Goal: Information Seeking & Learning: Learn about a topic

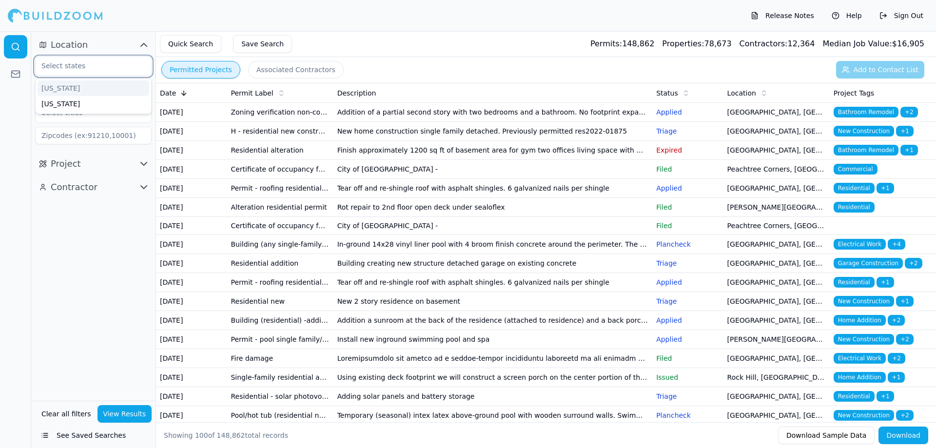
click at [87, 64] on input "text" at bounding box center [87, 66] width 103 height 18
click at [74, 89] on div "[US_STATE]" at bounding box center [94, 88] width 112 height 16
click at [97, 66] on input "text" at bounding box center [115, 66] width 36 height 11
click at [93, 92] on div "[US_STATE]" at bounding box center [94, 88] width 112 height 16
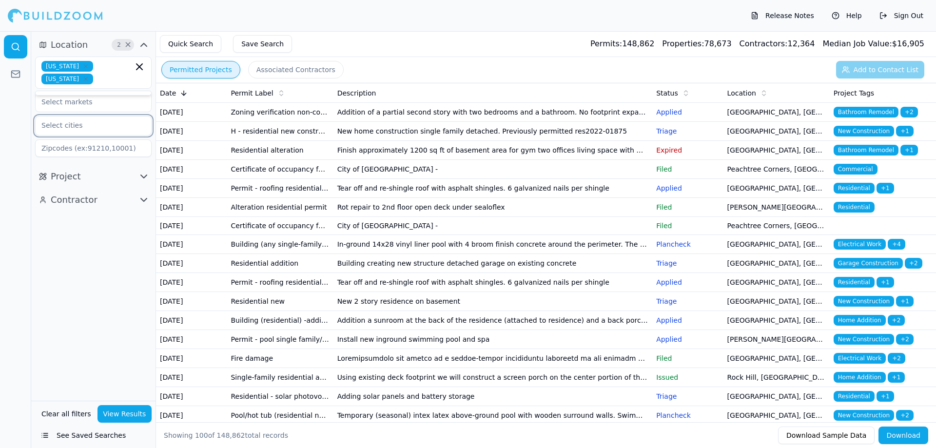
click at [88, 125] on input "text" at bounding box center [87, 126] width 103 height 18
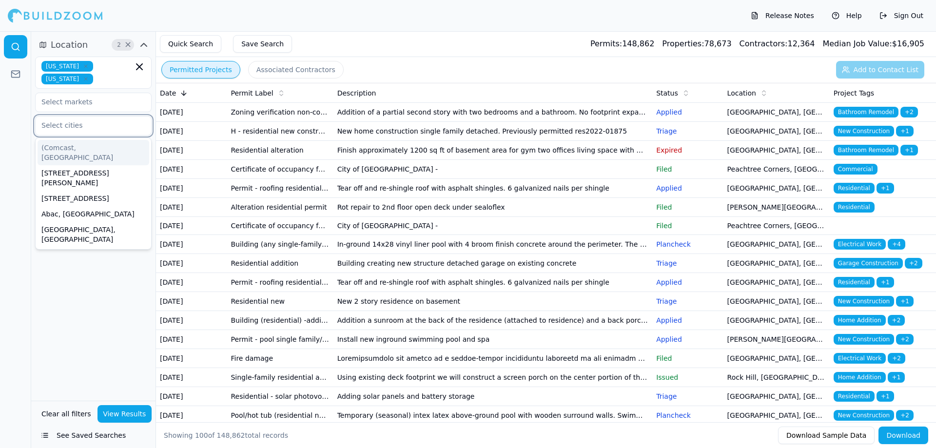
click at [104, 126] on input "text" at bounding box center [87, 126] width 103 height 18
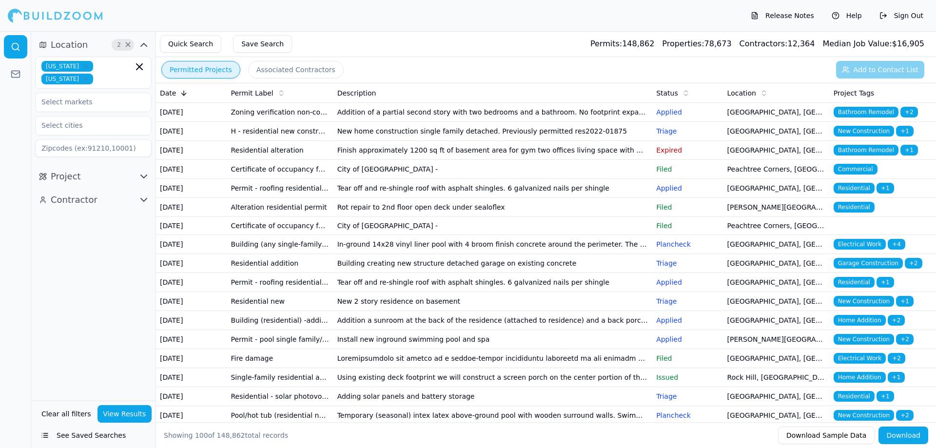
click at [21, 122] on div at bounding box center [15, 239] width 31 height 417
click at [75, 150] on input at bounding box center [93, 148] width 117 height 18
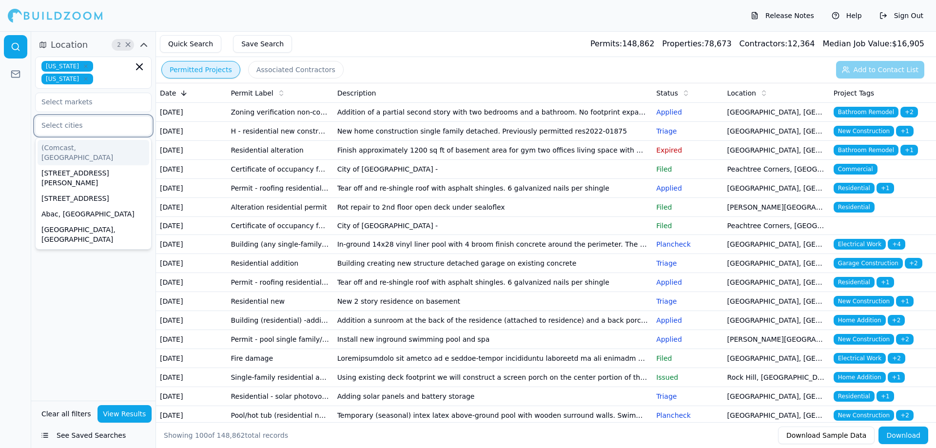
click at [77, 131] on input "text" at bounding box center [87, 126] width 103 height 18
click at [26, 114] on div at bounding box center [15, 239] width 31 height 417
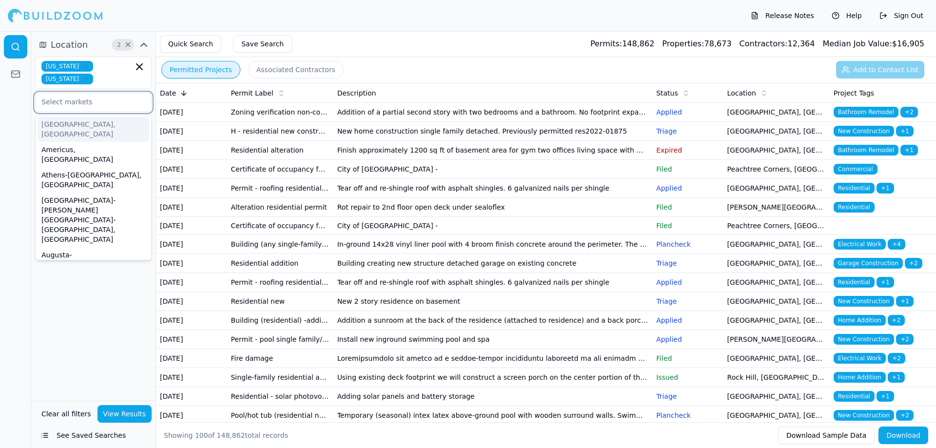
click at [58, 102] on input "text" at bounding box center [87, 102] width 103 height 18
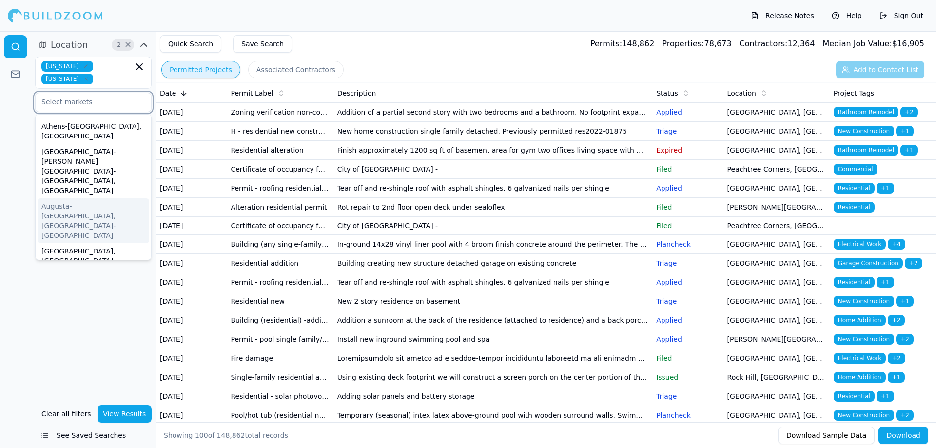
click at [101, 198] on div "Augusta-[GEOGRAPHIC_DATA], [GEOGRAPHIC_DATA]-[GEOGRAPHIC_DATA]" at bounding box center [94, 220] width 112 height 45
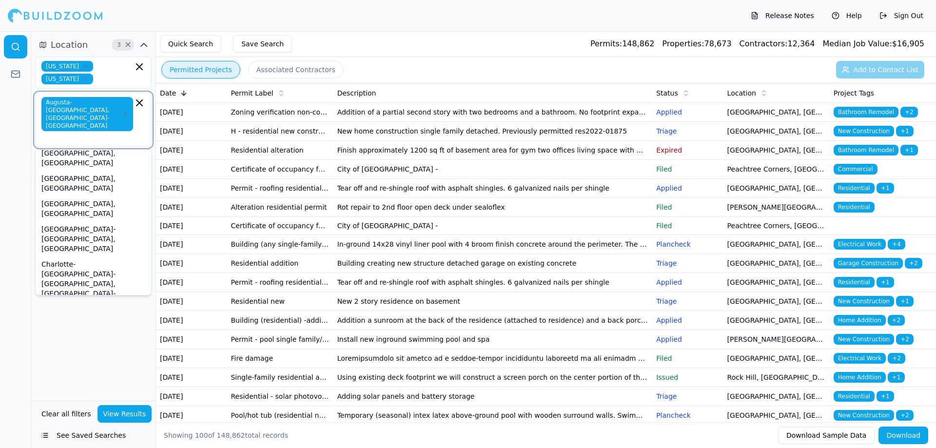
scroll to position [146, 0]
click at [70, 388] on div "Columbia, [GEOGRAPHIC_DATA]" at bounding box center [94, 400] width 112 height 25
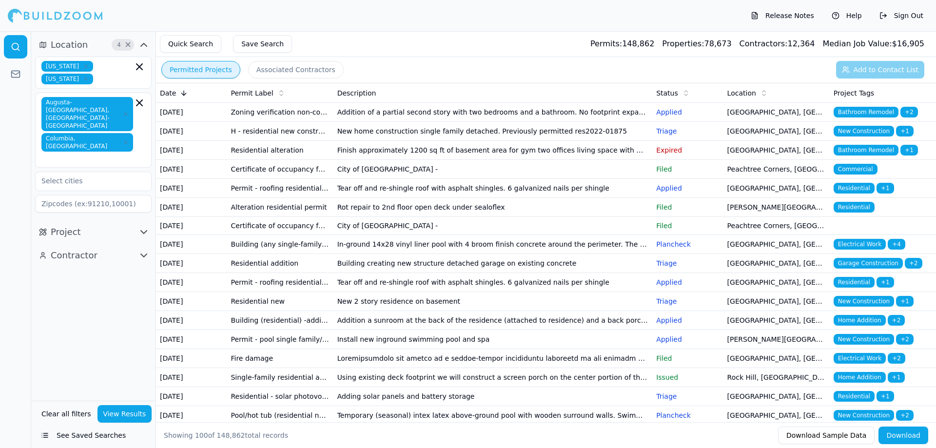
click at [63, 306] on div "Location 4 × [US_STATE] [US_STATE] [GEOGRAPHIC_DATA]-[GEOGRAPHIC_DATA], [GEOGRA…" at bounding box center [93, 216] width 124 height 370
click at [139, 226] on icon "button" at bounding box center [144, 232] width 12 height 12
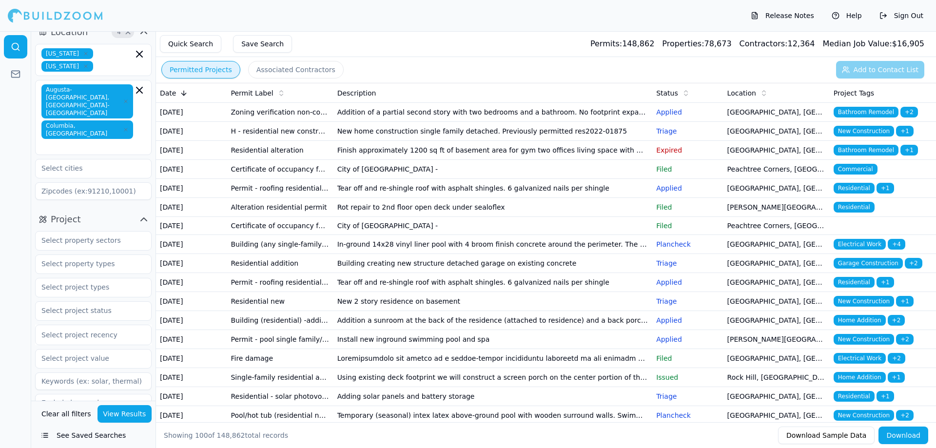
scroll to position [20, 0]
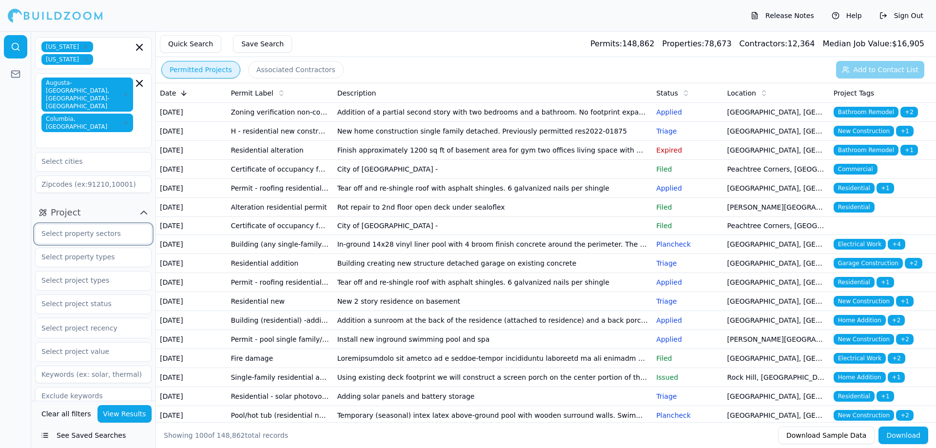
click at [102, 225] on input "text" at bounding box center [87, 234] width 103 height 18
click at [59, 248] on div "Residential" at bounding box center [94, 256] width 112 height 16
click at [16, 209] on div at bounding box center [15, 239] width 31 height 417
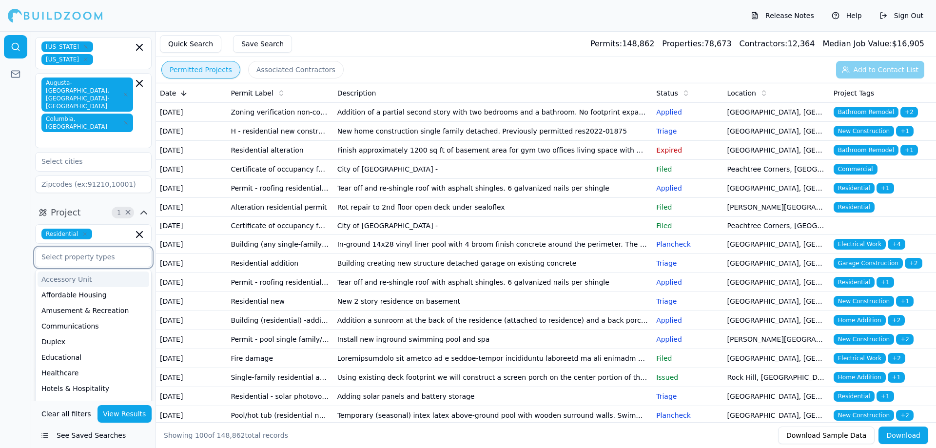
click at [78, 248] on input "text" at bounding box center [87, 257] width 103 height 18
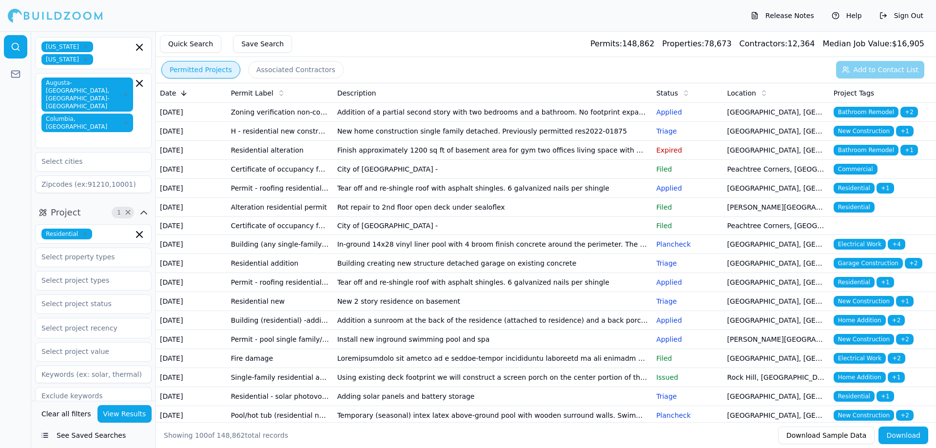
click at [26, 223] on div at bounding box center [15, 239] width 31 height 417
click at [55, 272] on input "text" at bounding box center [87, 281] width 103 height 18
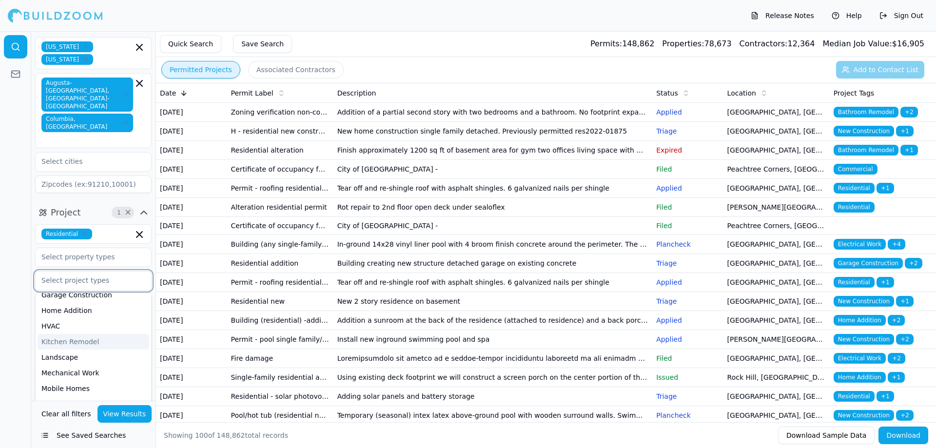
click at [80, 334] on div "Kitchen Remodel" at bounding box center [94, 342] width 112 height 16
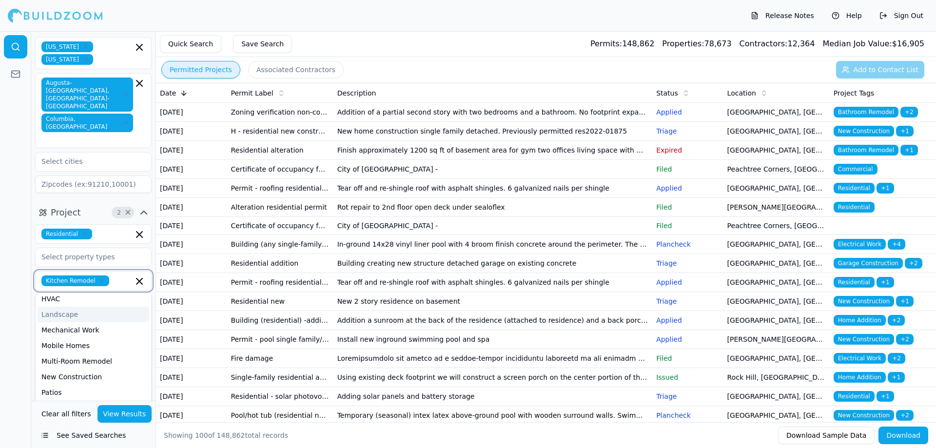
scroll to position [293, 0]
click at [89, 299] on div "New Construction" at bounding box center [94, 307] width 112 height 16
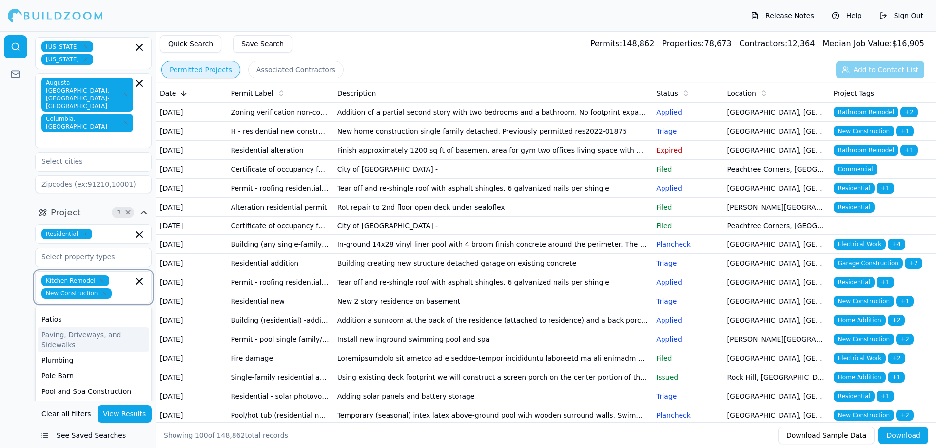
scroll to position [327, 0]
click at [18, 304] on div at bounding box center [15, 239] width 31 height 417
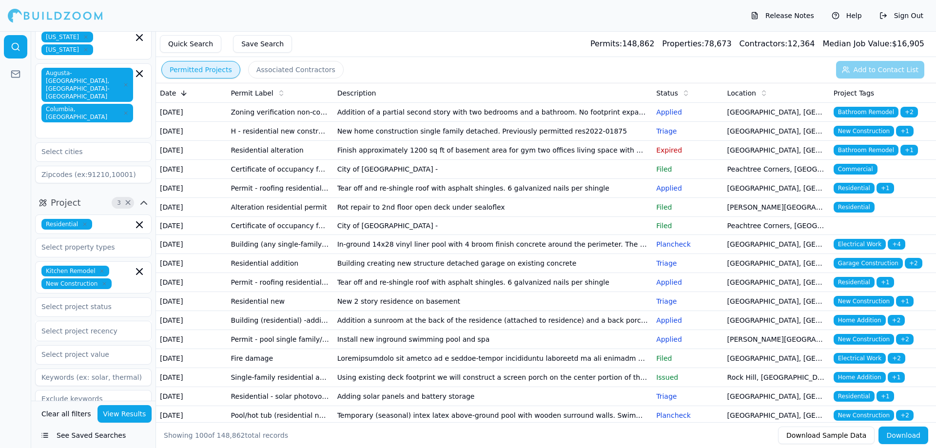
scroll to position [32, 0]
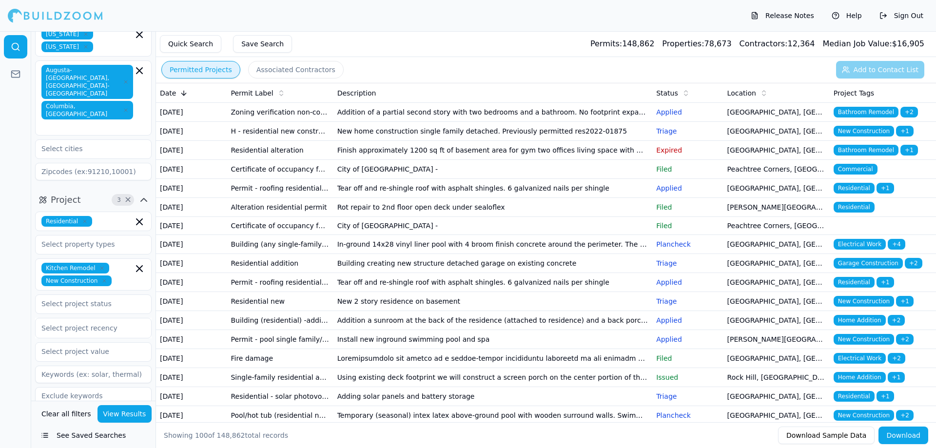
click at [117, 412] on button "View Results" at bounding box center [125, 414] width 55 height 18
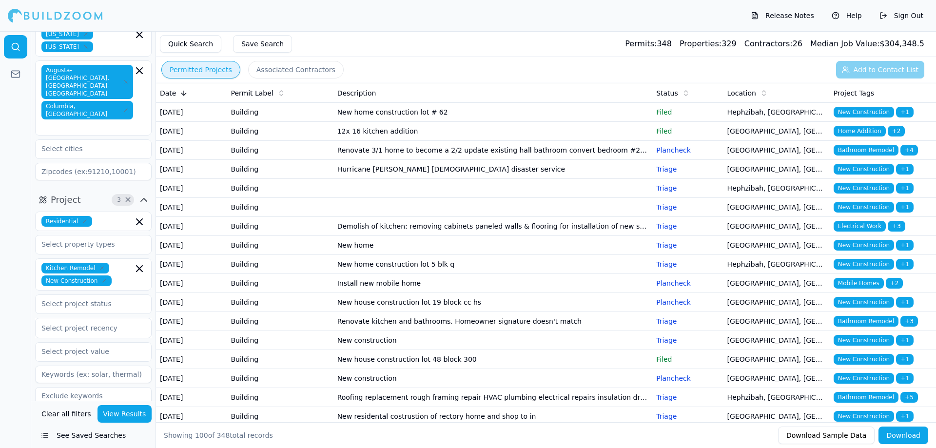
click at [898, 111] on span "+ 1" at bounding box center [905, 112] width 18 height 11
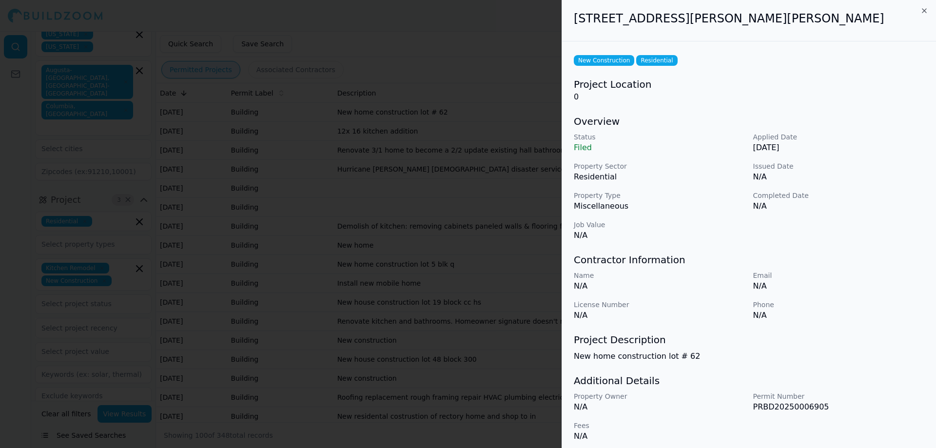
scroll to position [0, 0]
click at [930, 9] on div "[STREET_ADDRESS][PERSON_NAME][PERSON_NAME]" at bounding box center [749, 21] width 374 height 42
click at [922, 10] on icon "button" at bounding box center [924, 12] width 8 height 8
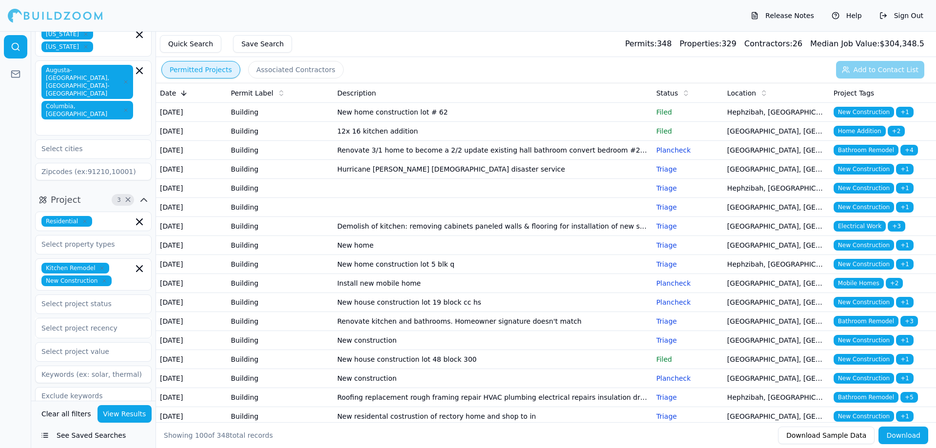
click at [848, 113] on span "New Construction" at bounding box center [864, 112] width 60 height 11
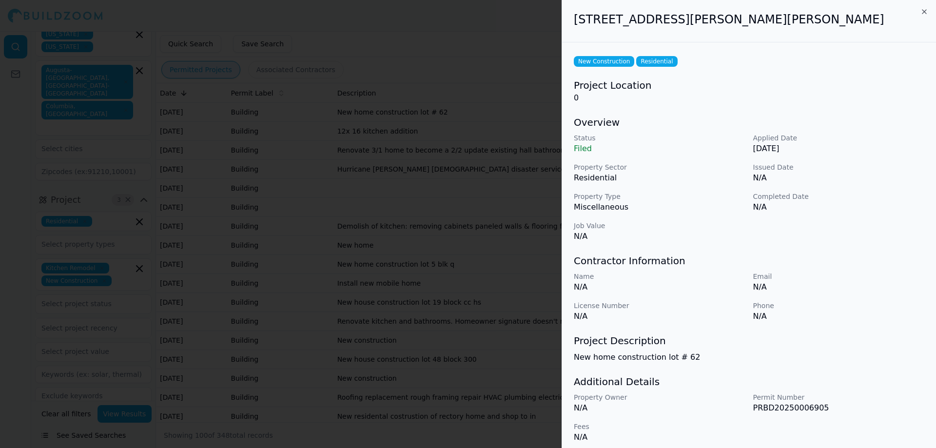
click at [929, 10] on div "[STREET_ADDRESS][PERSON_NAME][PERSON_NAME]" at bounding box center [749, 21] width 374 height 42
click at [924, 11] on icon "button" at bounding box center [924, 12] width 8 height 8
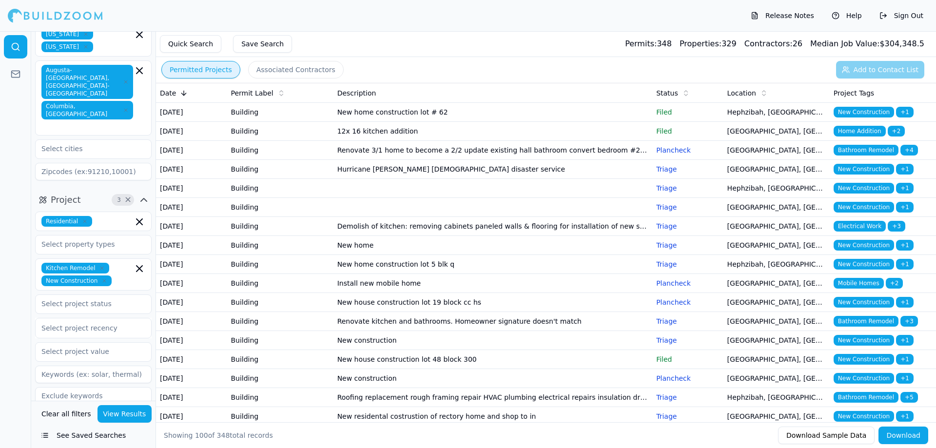
click at [239, 118] on td "Building" at bounding box center [280, 112] width 106 height 19
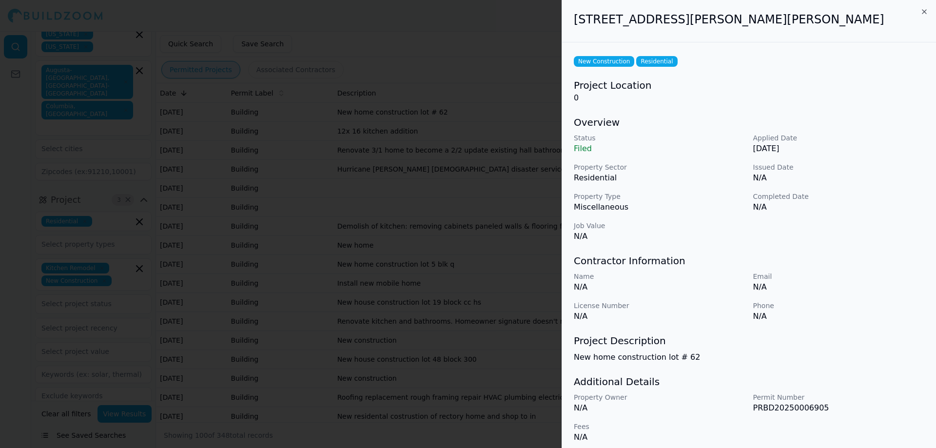
click at [241, 118] on div at bounding box center [468, 224] width 936 height 448
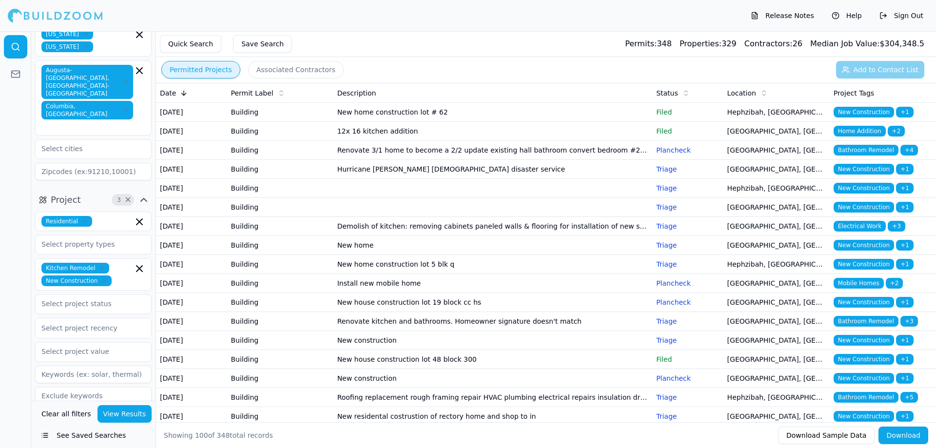
click at [465, 141] on td "12x 16 kitchen addition" at bounding box center [492, 131] width 319 height 19
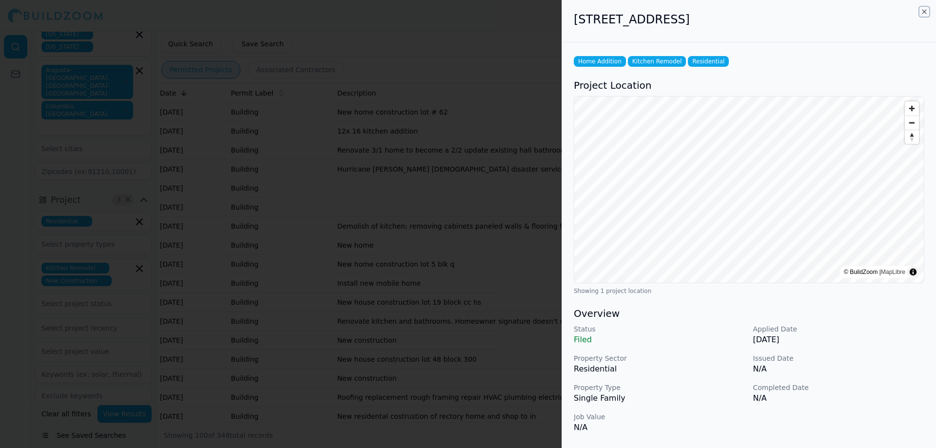
click at [926, 11] on icon "button" at bounding box center [924, 12] width 8 height 8
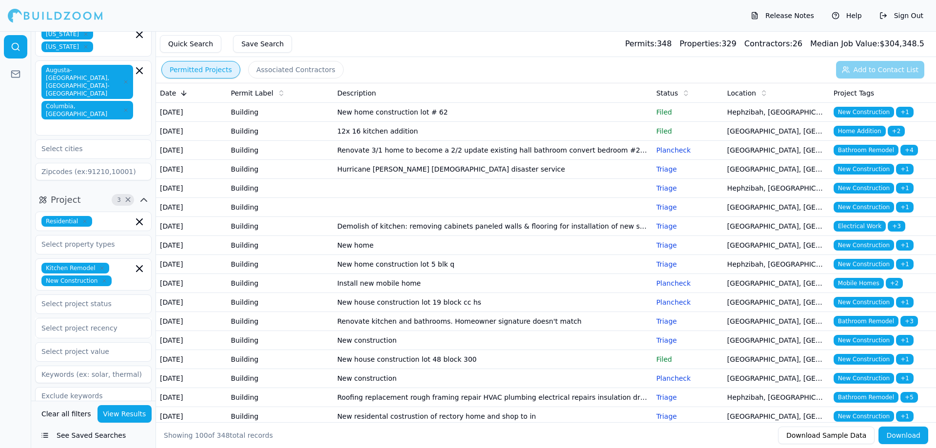
click at [894, 137] on span "+ 2" at bounding box center [897, 131] width 18 height 11
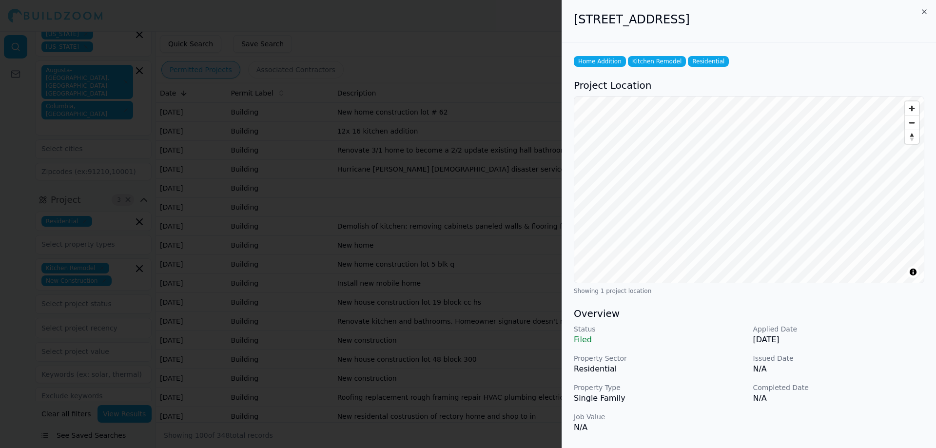
click at [781, 333] on div "Home Addition Kitchen Remodel Residential Project Location © BuildZoom | MapLib…" at bounding box center [749, 344] width 374 height 604
click at [924, 11] on icon "button" at bounding box center [924, 12] width 8 height 8
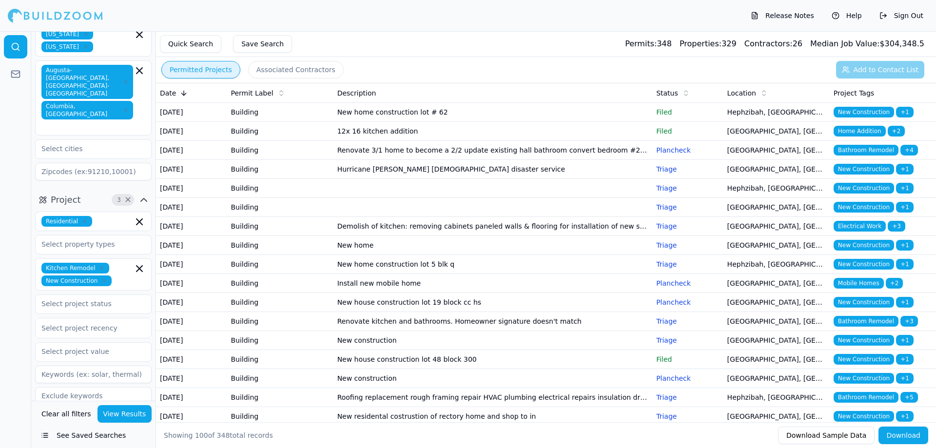
click at [144, 418] on icon "button" at bounding box center [144, 424] width 12 height 12
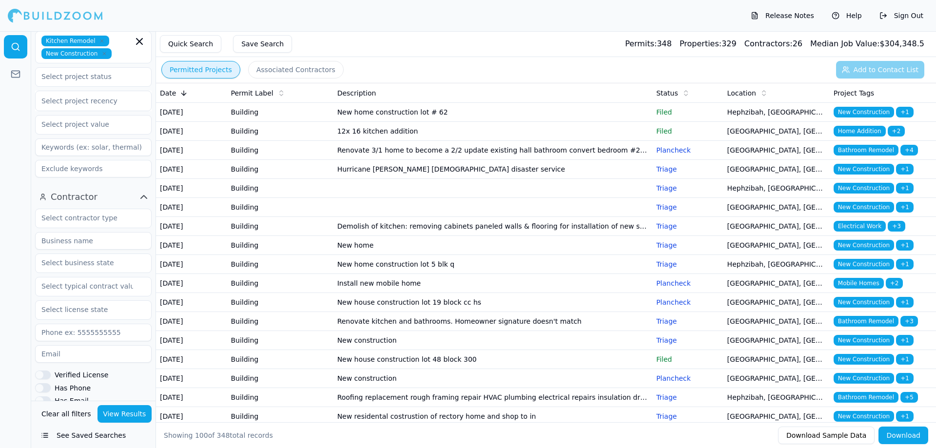
scroll to position [276, 0]
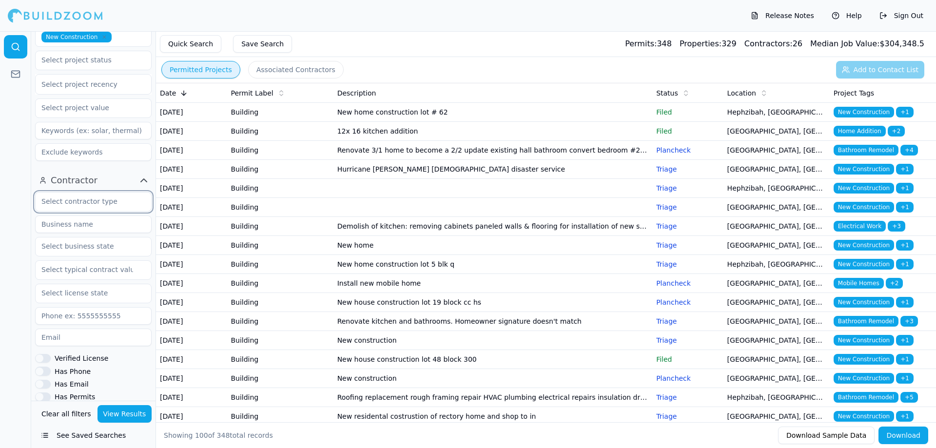
click at [111, 193] on input "text" at bounding box center [87, 202] width 103 height 18
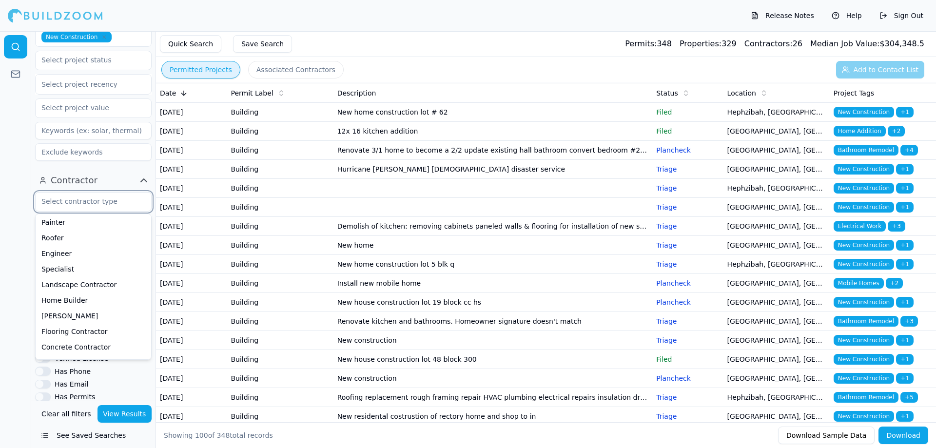
scroll to position [63, 0]
click at [91, 309] on div "Home Builder" at bounding box center [94, 317] width 112 height 16
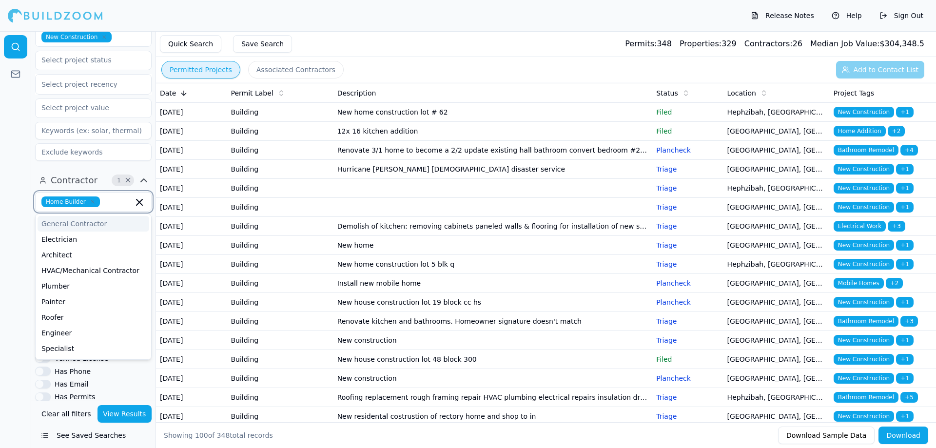
click at [91, 216] on div "General Contractor" at bounding box center [94, 224] width 112 height 16
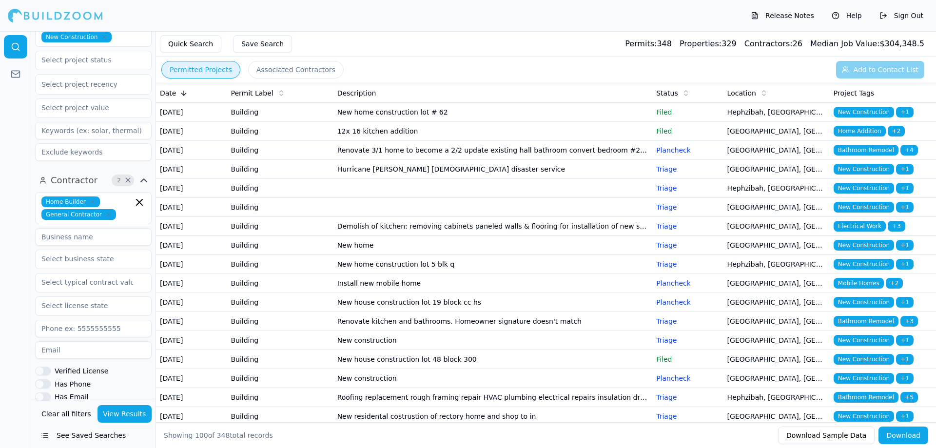
click at [20, 286] on div at bounding box center [15, 239] width 31 height 417
click at [129, 409] on button "View Results" at bounding box center [125, 414] width 55 height 18
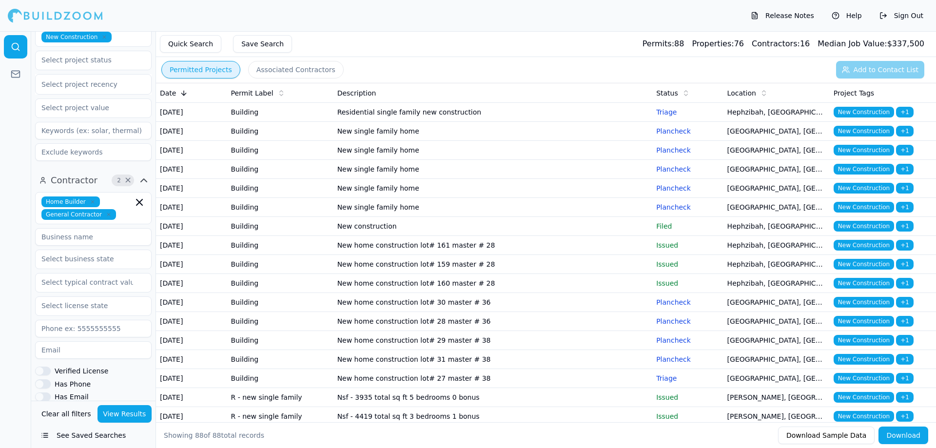
click at [441, 122] on td "Residential single family new construction" at bounding box center [492, 112] width 319 height 19
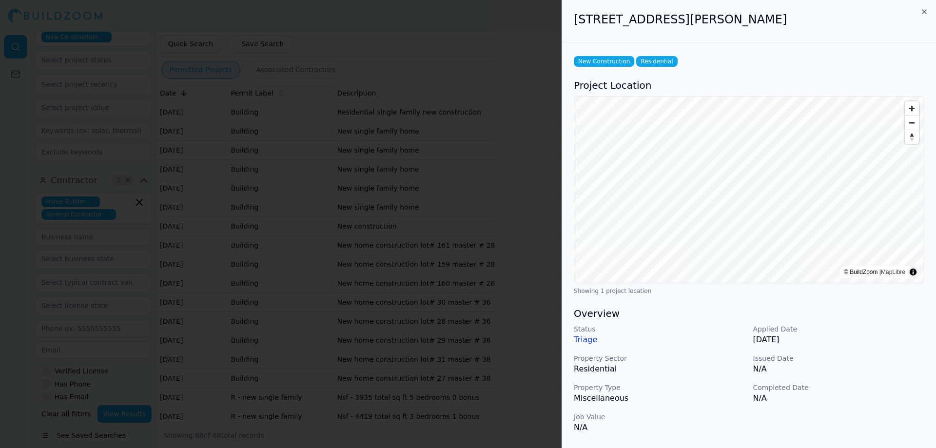
click at [714, 372] on p "Residential" at bounding box center [660, 369] width 172 height 12
click at [923, 13] on icon "button" at bounding box center [924, 12] width 4 height 4
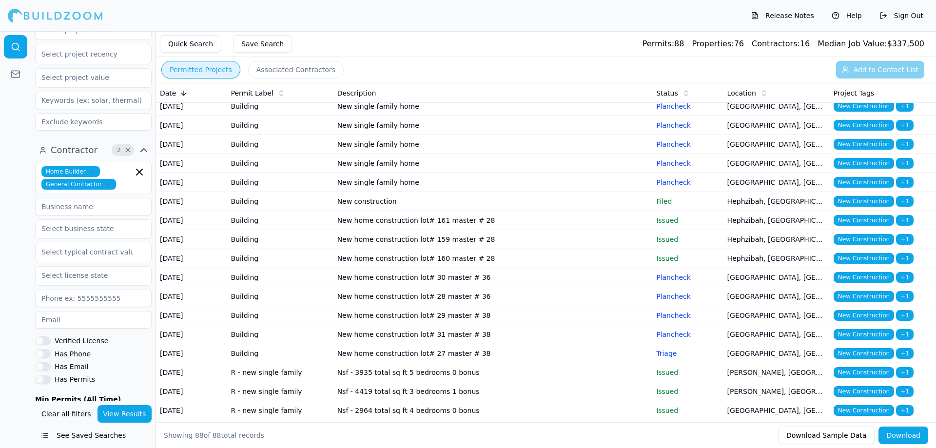
scroll to position [49, 0]
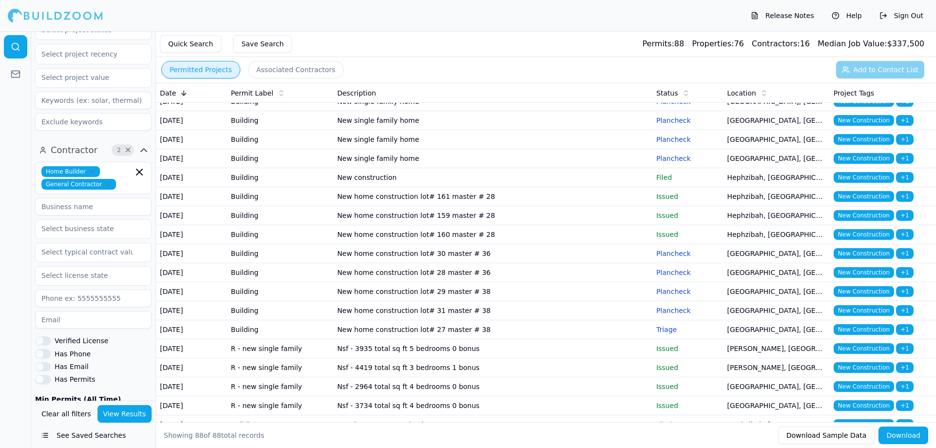
click at [383, 187] on td "New construction" at bounding box center [492, 177] width 319 height 19
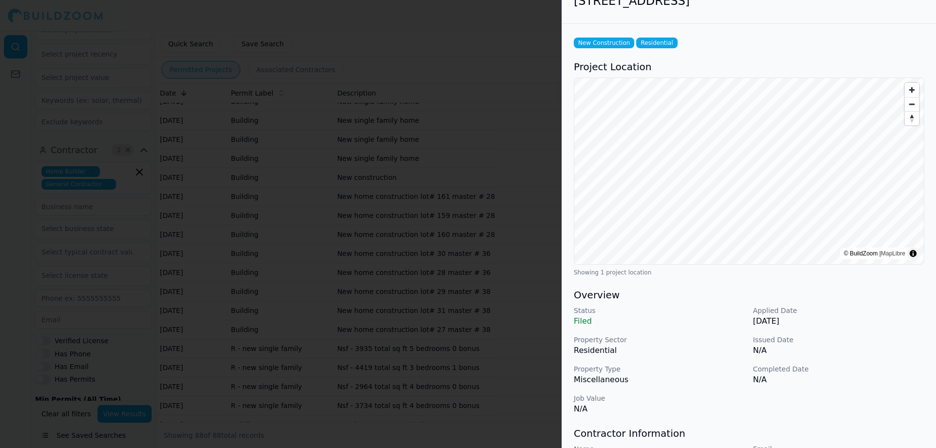
scroll to position [5, 0]
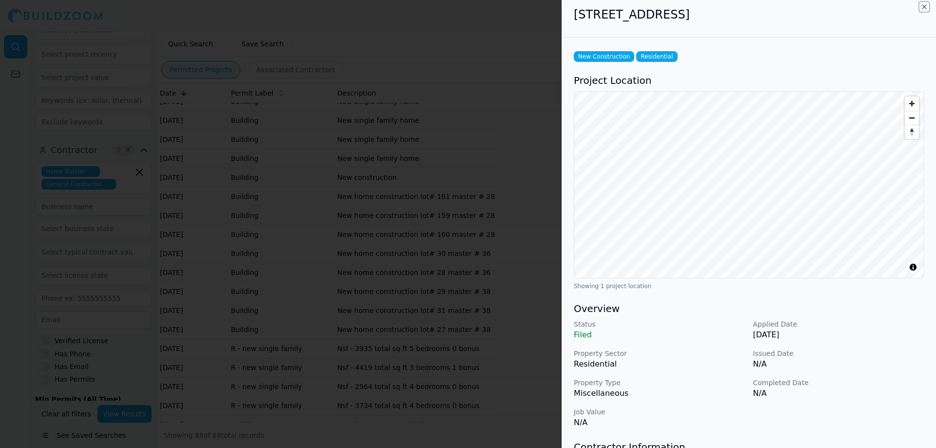
click at [920, 10] on icon "button" at bounding box center [924, 7] width 8 height 8
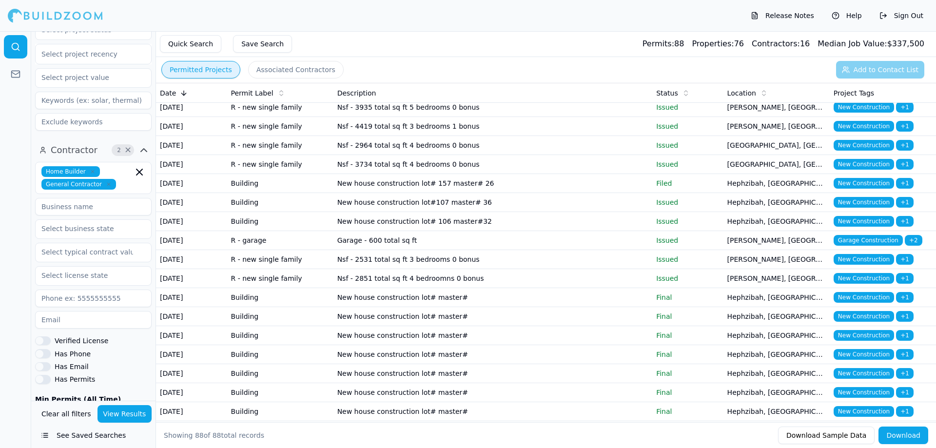
scroll to position [293, 0]
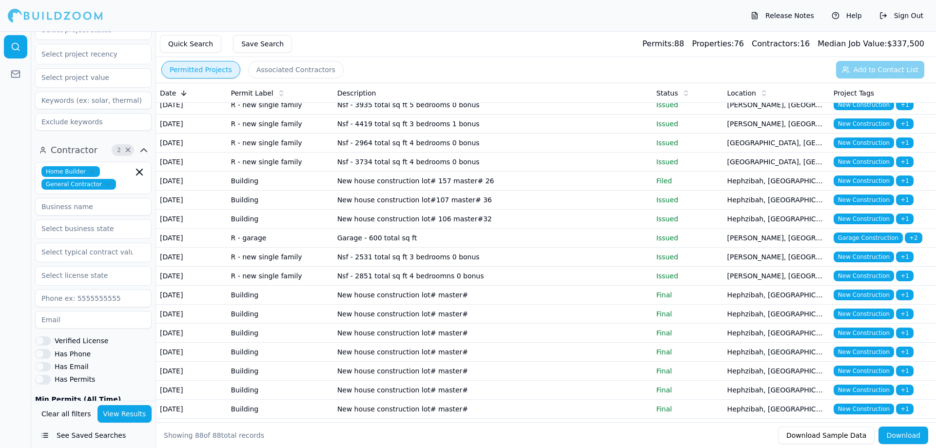
click at [409, 115] on td "Nsf - 3935 total sq ft 5 bedrooms 0 bonus" at bounding box center [492, 105] width 319 height 19
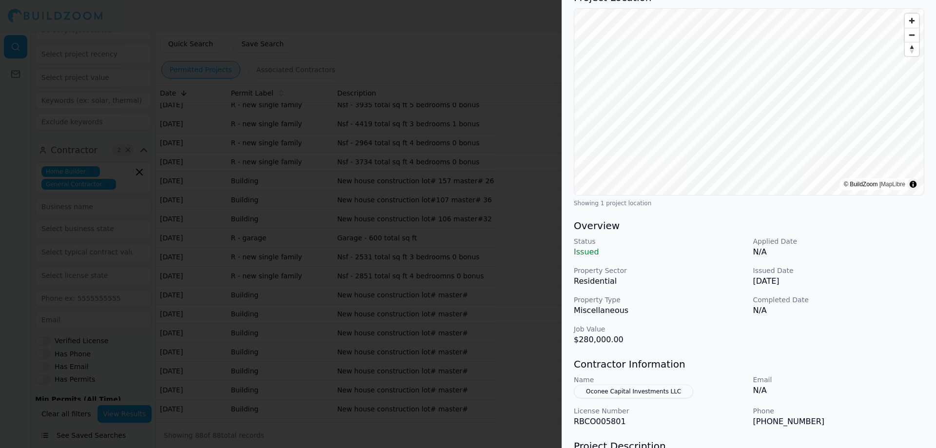
scroll to position [5, 0]
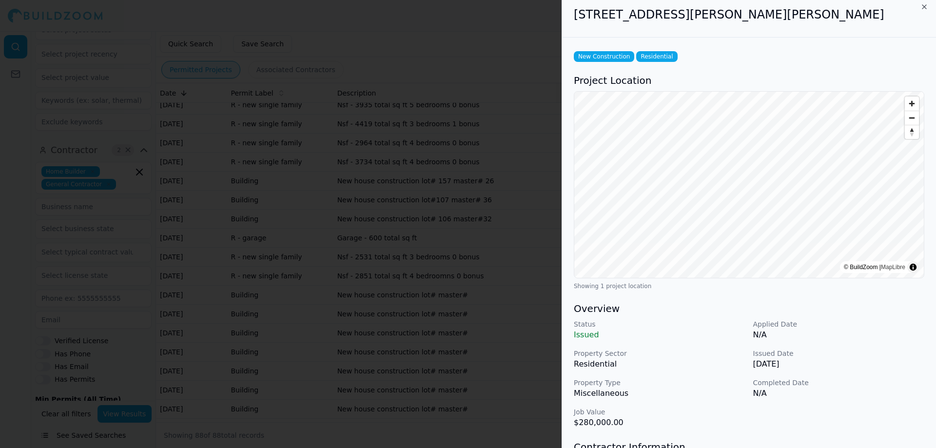
click at [925, 2] on div "[STREET_ADDRESS][PERSON_NAME][PERSON_NAME]" at bounding box center [749, 16] width 374 height 42
click at [925, 7] on icon "button" at bounding box center [924, 7] width 8 height 8
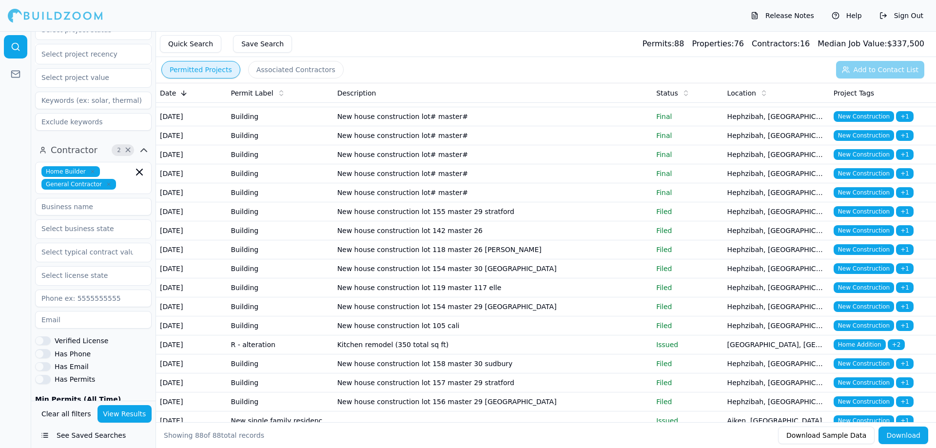
scroll to position [683, 0]
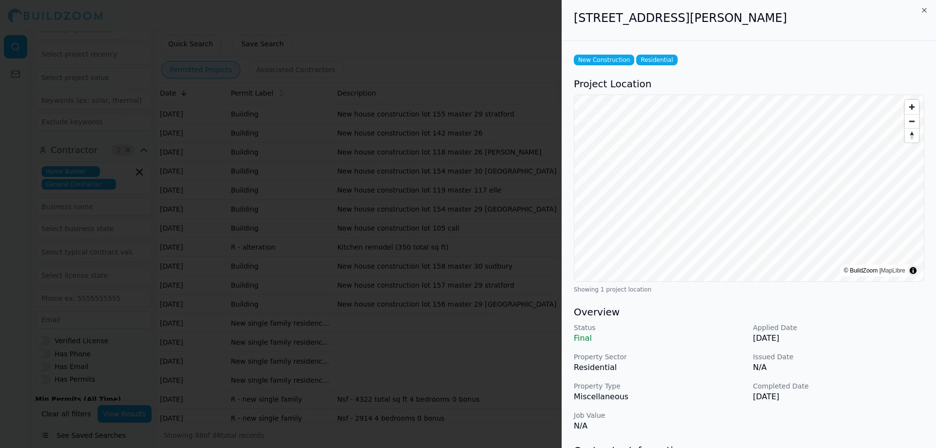
scroll to position [0, 0]
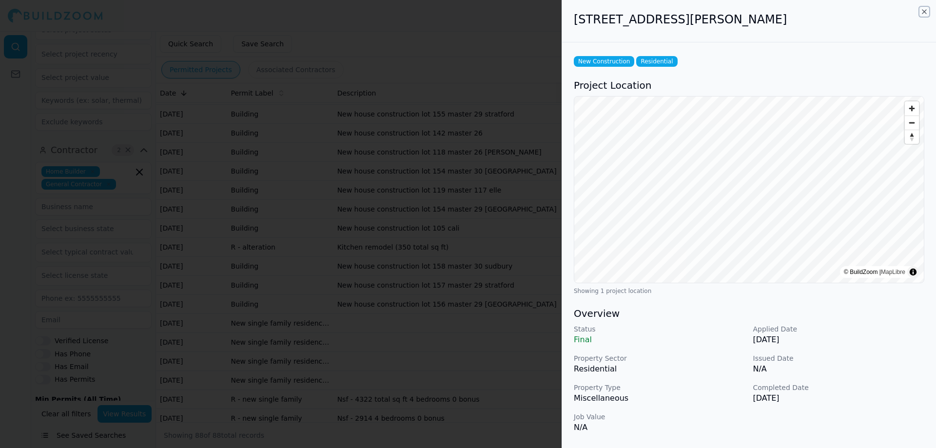
click at [923, 14] on icon "button" at bounding box center [924, 12] width 8 height 8
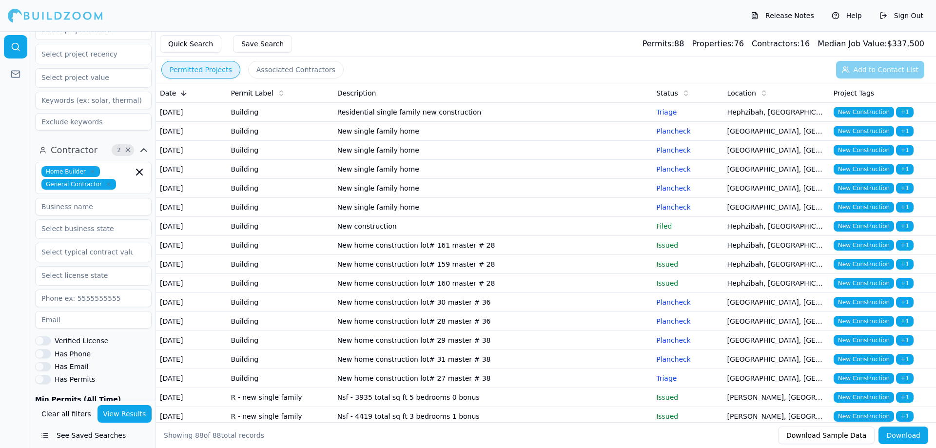
click at [878, 70] on div "Permitted Projects Associated Contractors Add to Contact List" at bounding box center [546, 69] width 780 height 25
click at [880, 71] on div "Permitted Projects Associated Contractors Add to Contact List" at bounding box center [546, 69] width 780 height 25
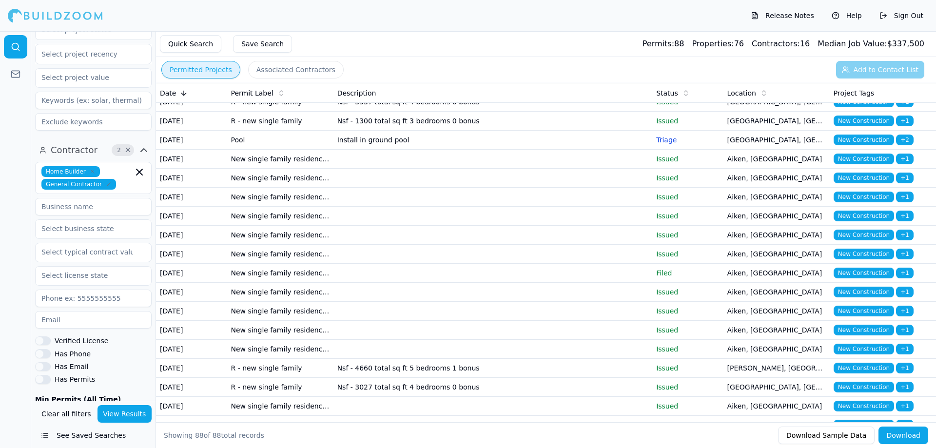
scroll to position [1414, 0]
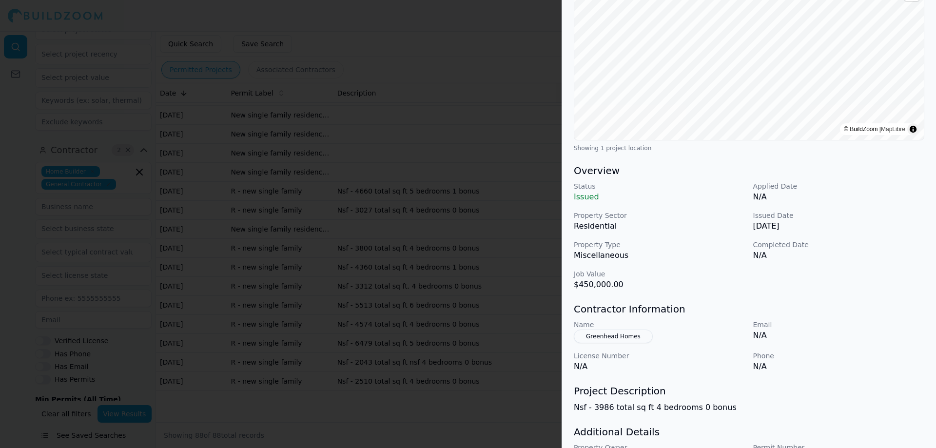
scroll to position [200, 0]
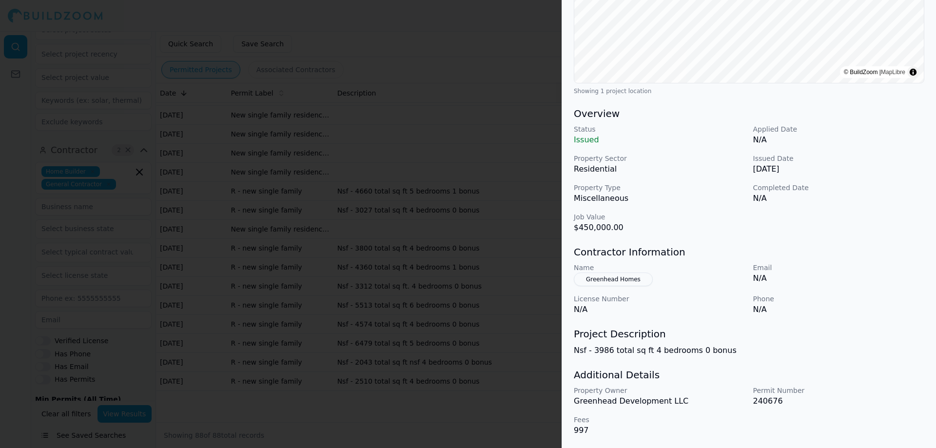
click at [625, 287] on div "Name Greenhead Homes Email N/A License Number N/A Phone N/A" at bounding box center [749, 289] width 351 height 53
click at [628, 279] on button "Greenhead Homes" at bounding box center [613, 280] width 79 height 14
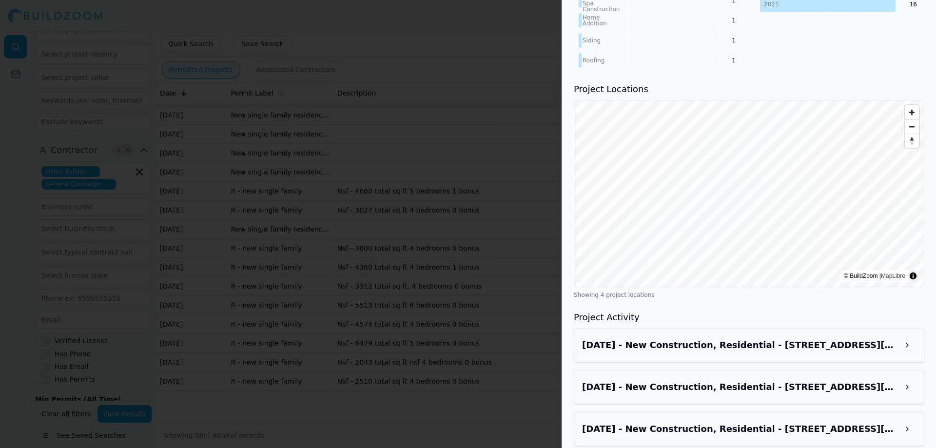
scroll to position [614, 0]
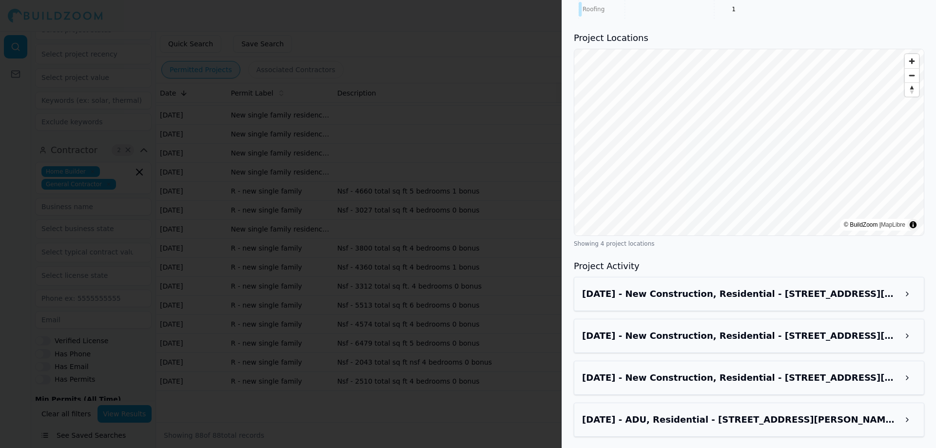
click at [807, 294] on h3 "[DATE] - New Construction, Residential - [STREET_ADDRESS][PERSON_NAME]" at bounding box center [740, 294] width 316 height 14
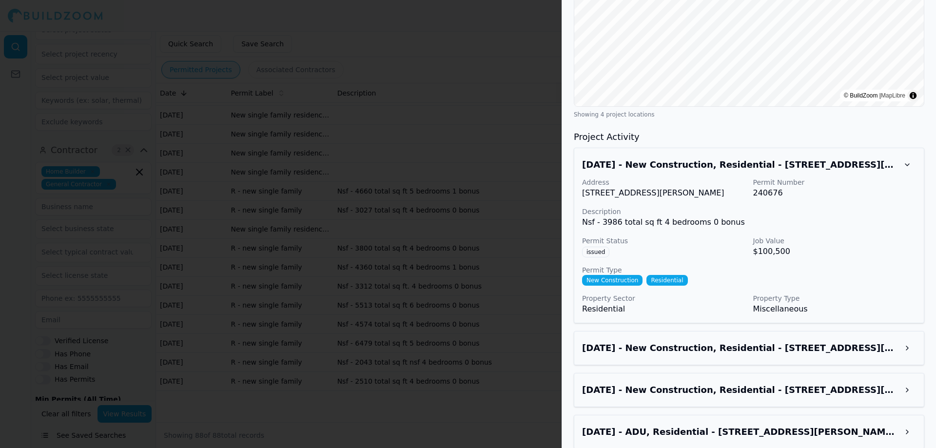
scroll to position [756, 0]
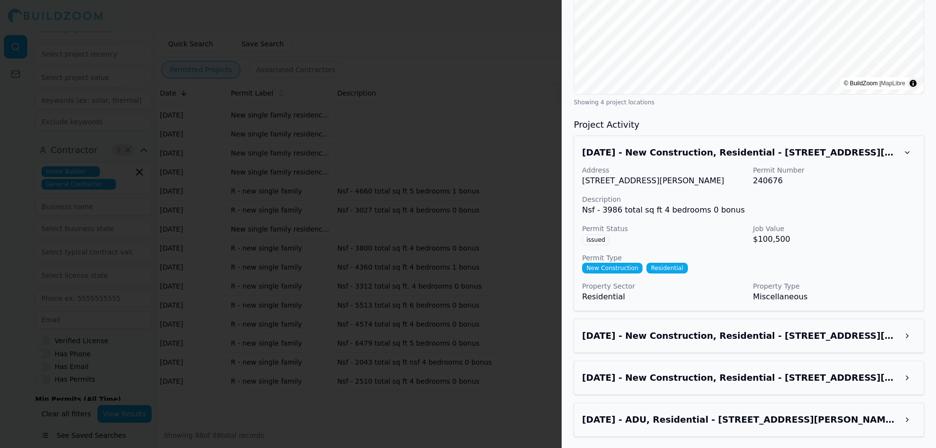
click at [805, 331] on h3 "[DATE] - New Construction, Residential - [STREET_ADDRESS][PERSON_NAME]" at bounding box center [740, 336] width 316 height 14
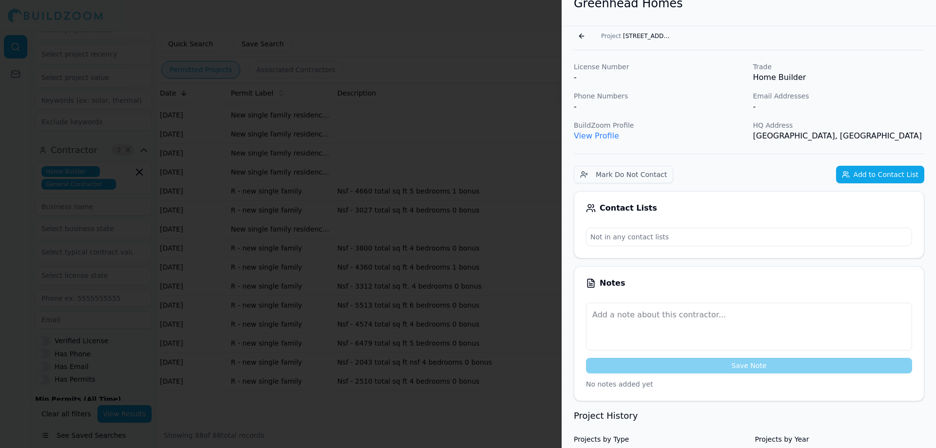
scroll to position [0, 0]
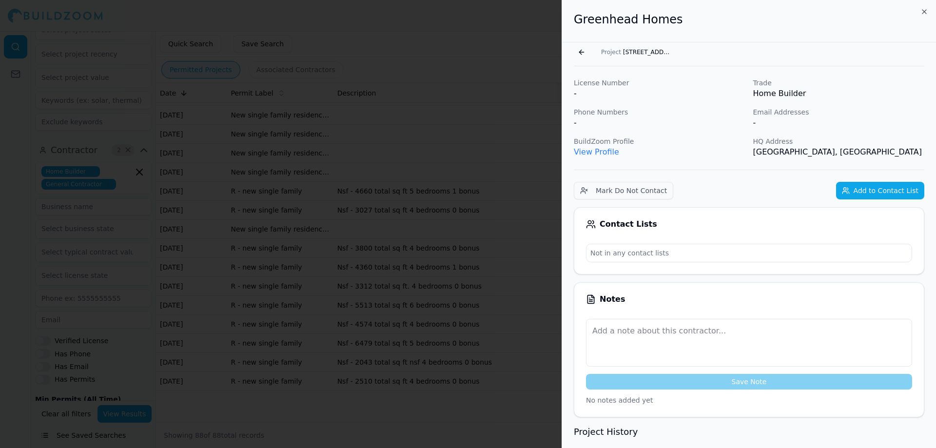
click at [875, 196] on button "Add to Contact List" at bounding box center [880, 191] width 88 height 18
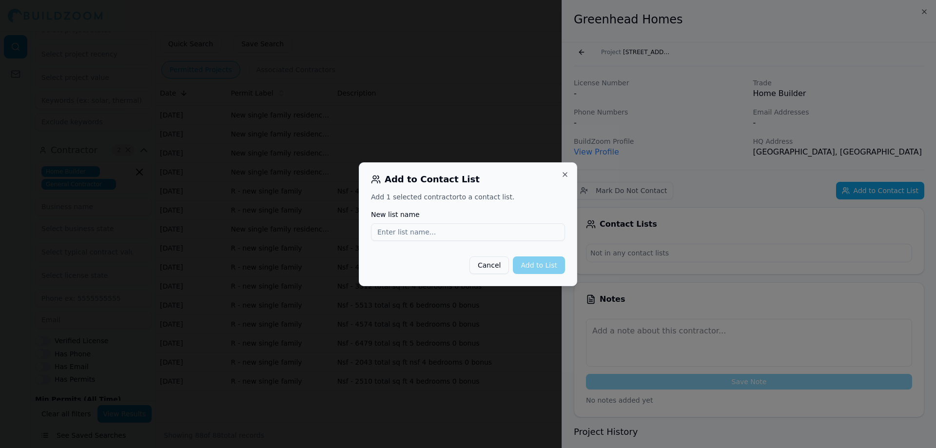
click at [430, 232] on input "New list name" at bounding box center [468, 232] width 194 height 18
type input "J"
type input "Example"
click at [528, 270] on button "Add to List" at bounding box center [539, 265] width 52 height 18
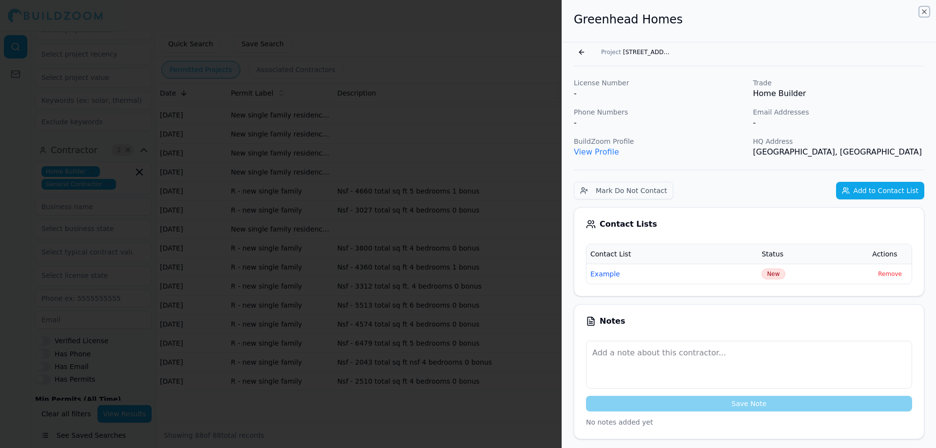
click at [924, 12] on icon "button" at bounding box center [924, 12] width 4 height 4
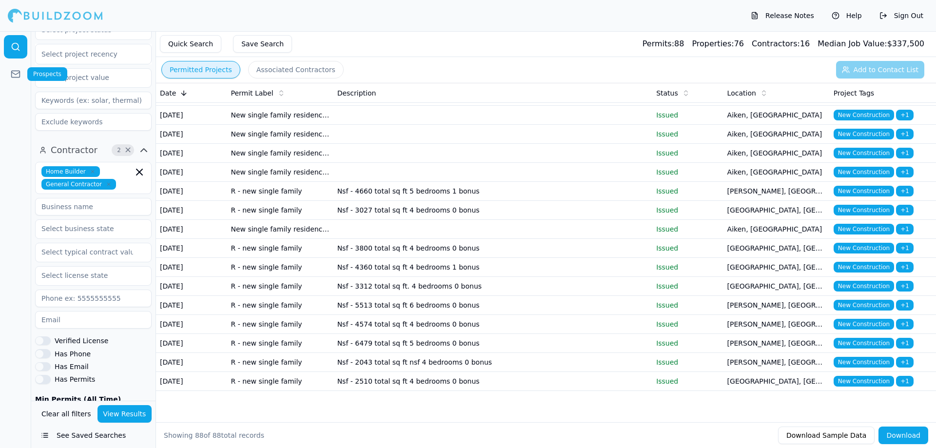
click at [16, 71] on rect at bounding box center [16, 74] width 8 height 6
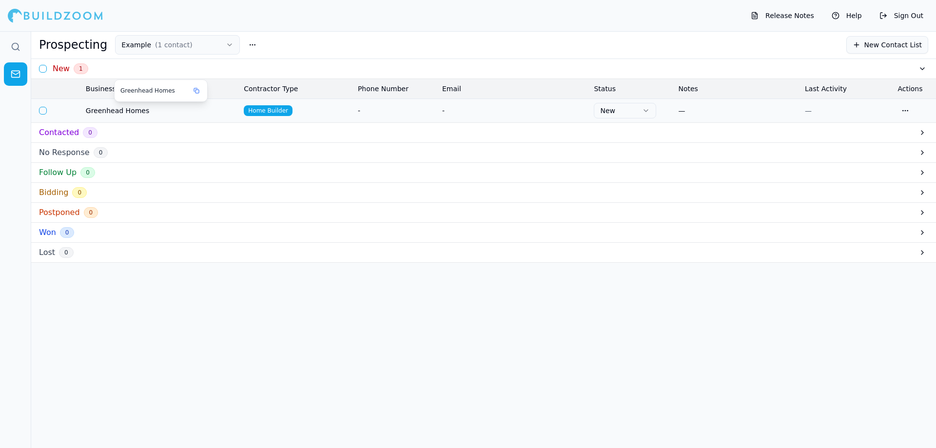
click at [139, 110] on span "Greenhead Homes" at bounding box center [161, 111] width 150 height 10
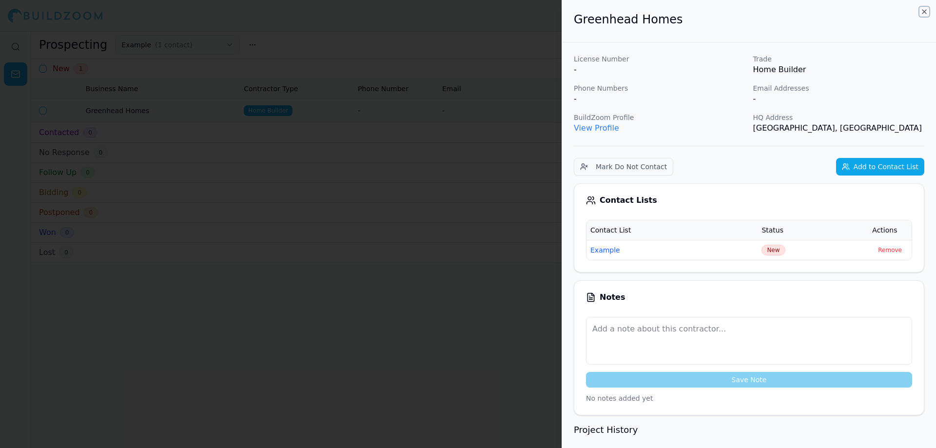
click at [925, 8] on icon "button" at bounding box center [924, 12] width 8 height 8
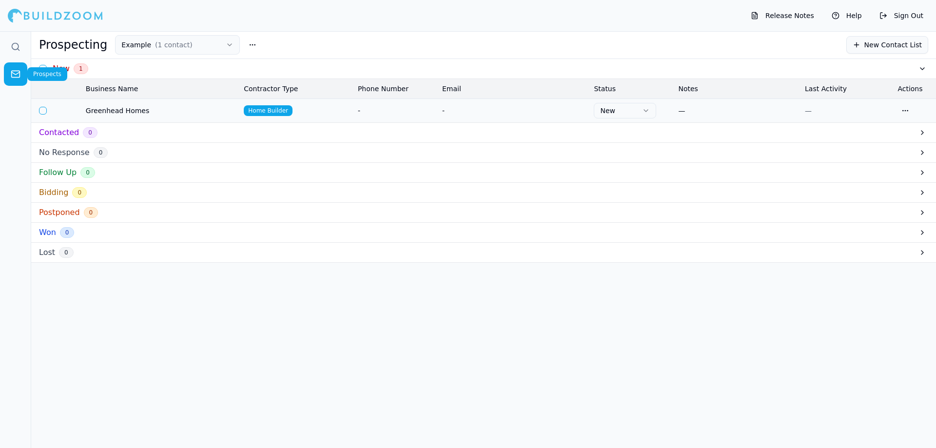
click at [17, 70] on icon at bounding box center [16, 74] width 10 height 10
click at [19, 39] on link at bounding box center [15, 46] width 23 height 23
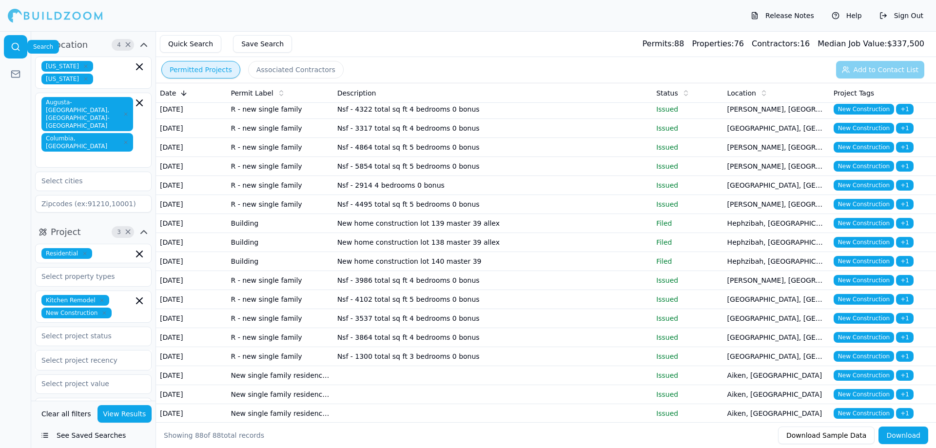
scroll to position [975, 0]
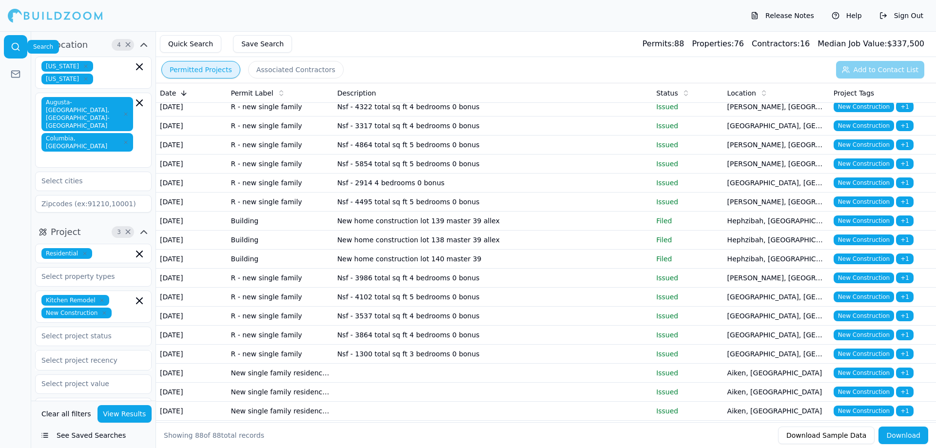
click at [134, 416] on button "View Results" at bounding box center [125, 414] width 55 height 18
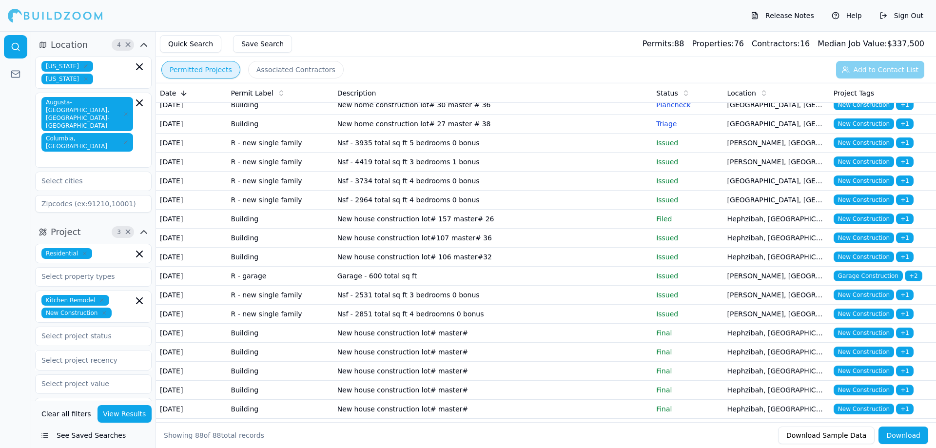
scroll to position [0, 0]
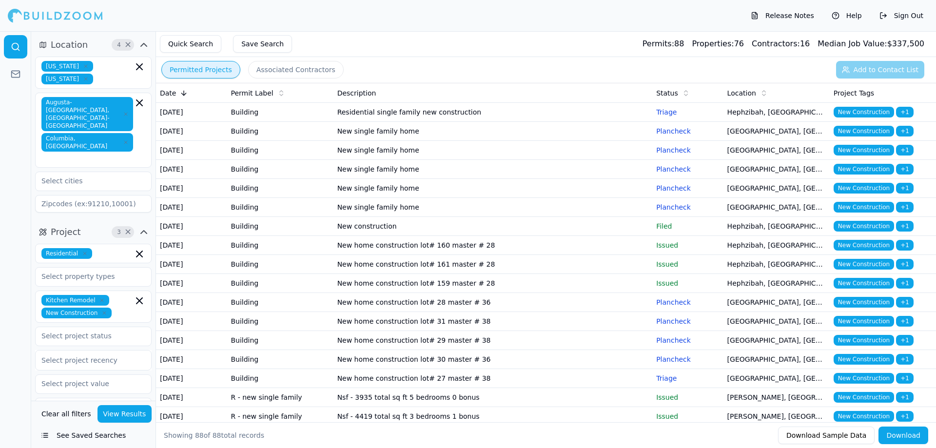
click at [280, 64] on button "Associated Contractors" at bounding box center [296, 70] width 96 height 18
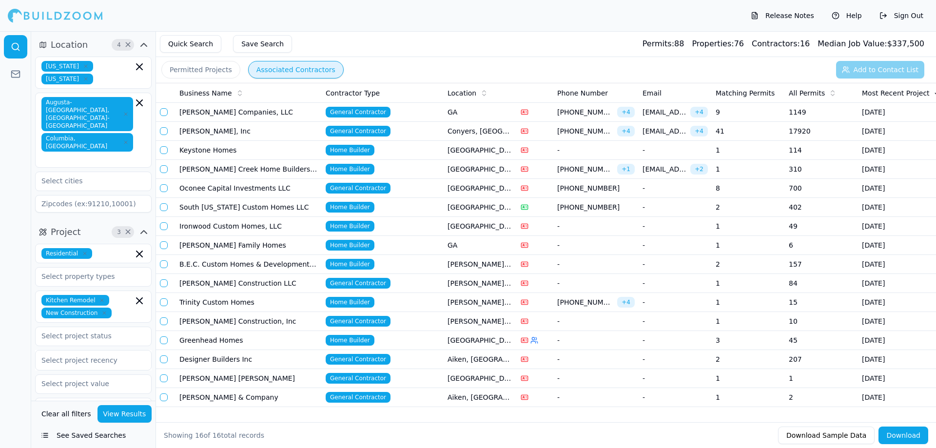
click at [186, 67] on button "Permitted Projects" at bounding box center [200, 70] width 79 height 18
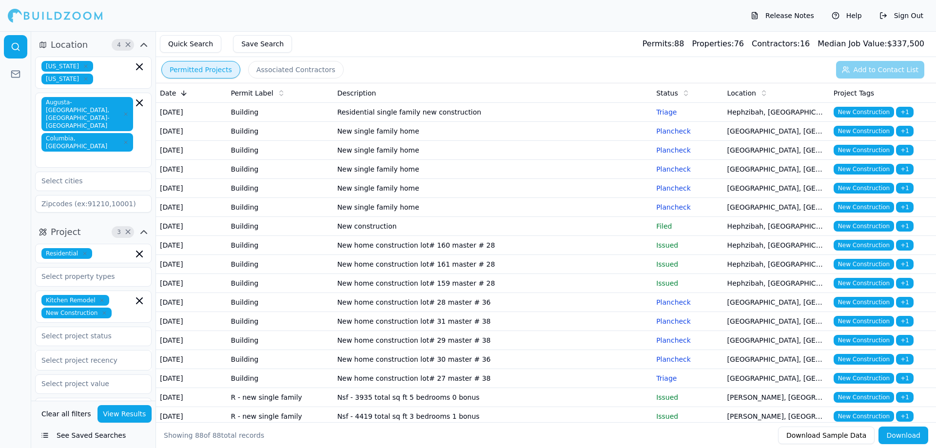
click at [295, 73] on button "Associated Contractors" at bounding box center [296, 70] width 96 height 18
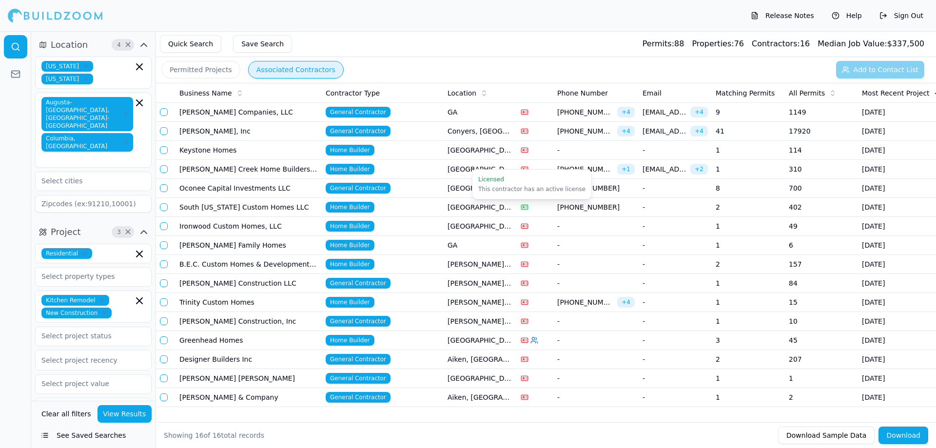
click at [520, 208] on td at bounding box center [535, 207] width 37 height 19
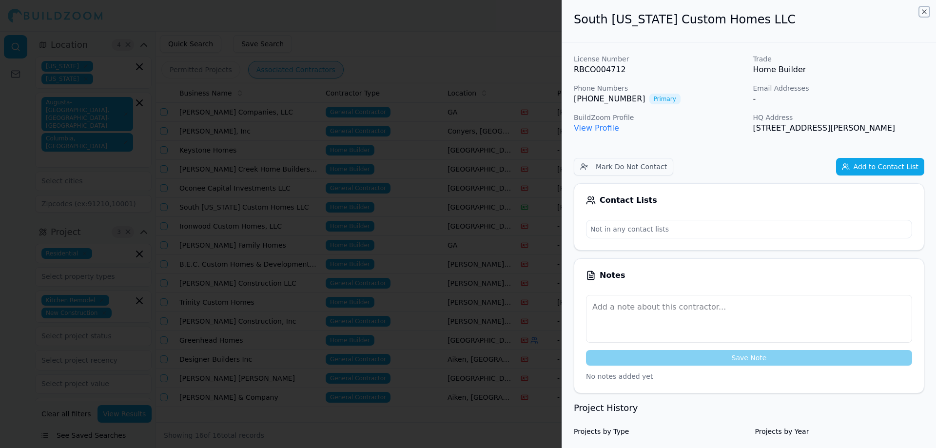
click at [925, 11] on icon "button" at bounding box center [924, 12] width 4 height 4
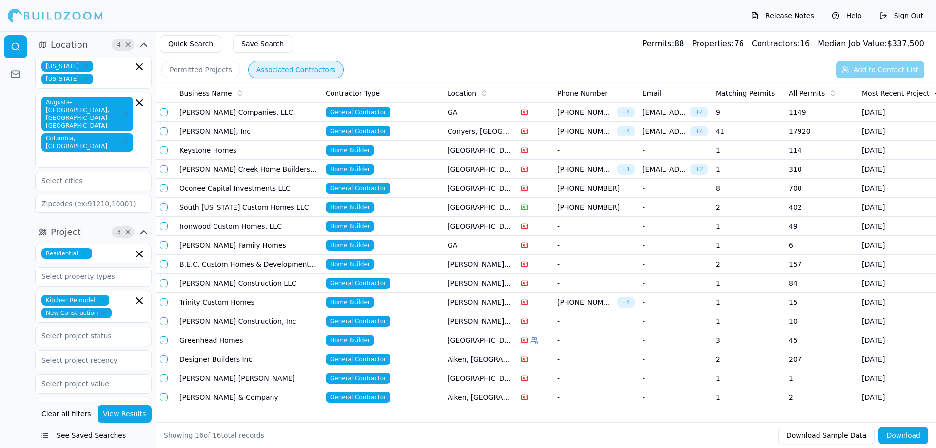
click at [190, 75] on button "Permitted Projects" at bounding box center [200, 70] width 79 height 18
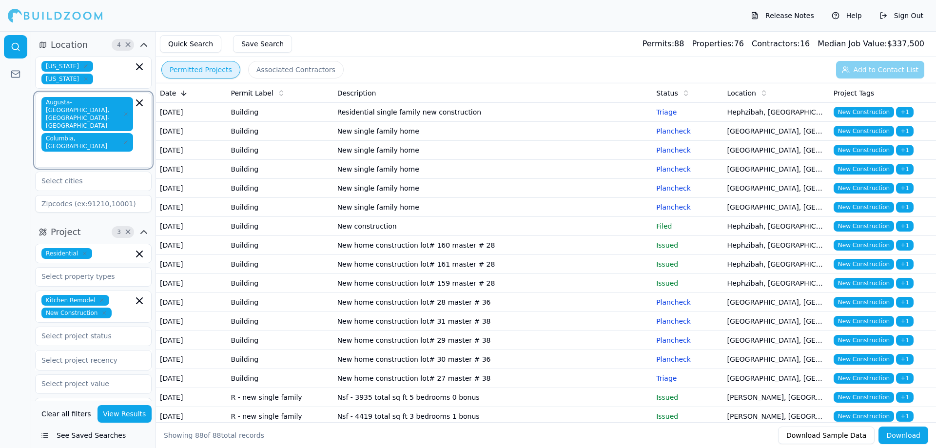
click at [139, 102] on icon "button" at bounding box center [140, 103] width 6 height 6
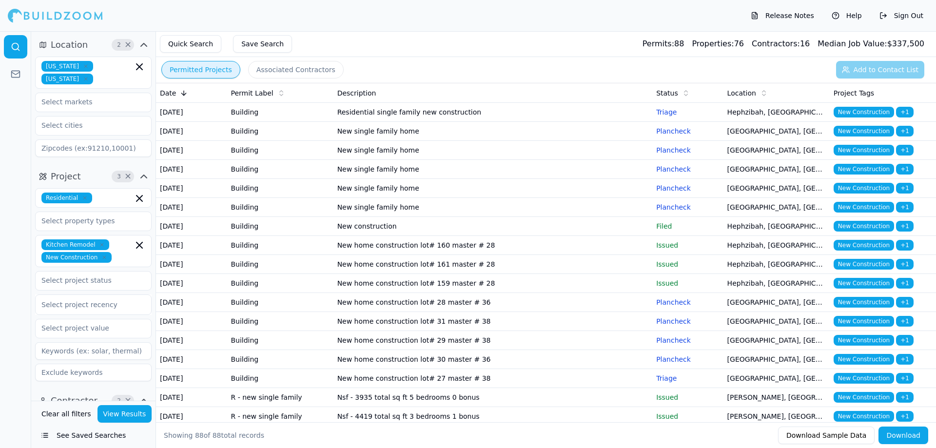
click at [43, 18] on div at bounding box center [55, 16] width 95 height 20
click at [59, 12] on div at bounding box center [55, 16] width 95 height 20
click at [127, 42] on span "×" at bounding box center [127, 44] width 7 height 5
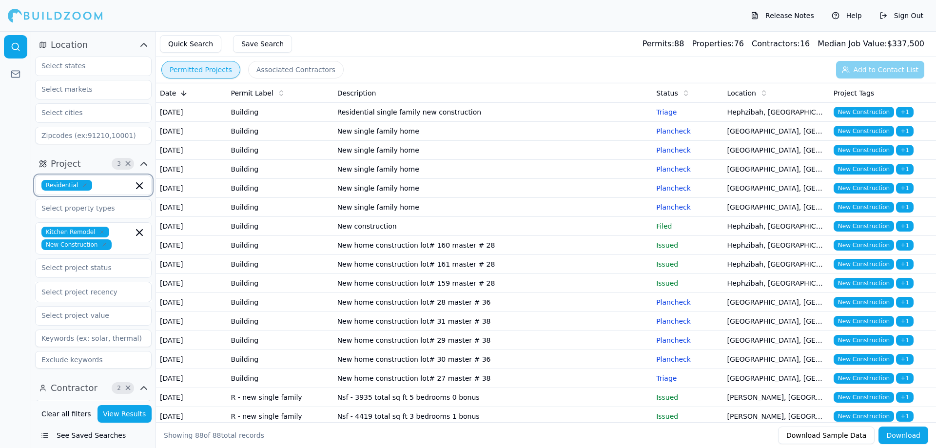
click at [142, 188] on icon "button" at bounding box center [140, 186] width 6 height 6
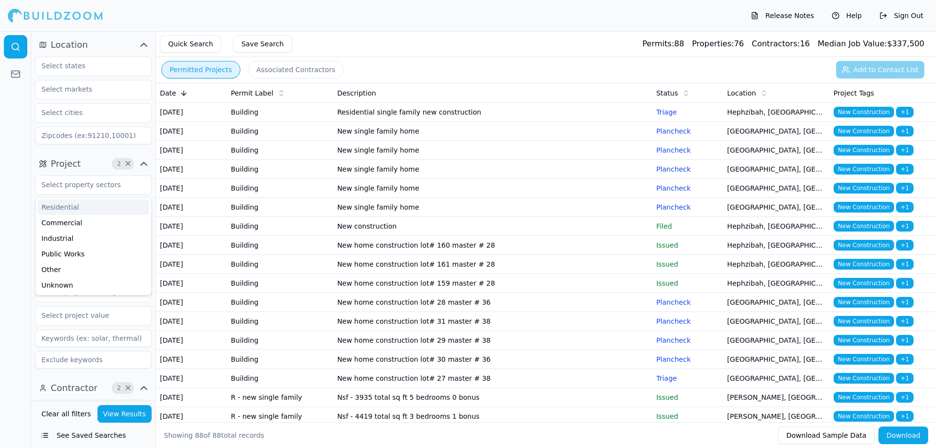
click at [150, 157] on button "Project 2 ×" at bounding box center [93, 164] width 117 height 16
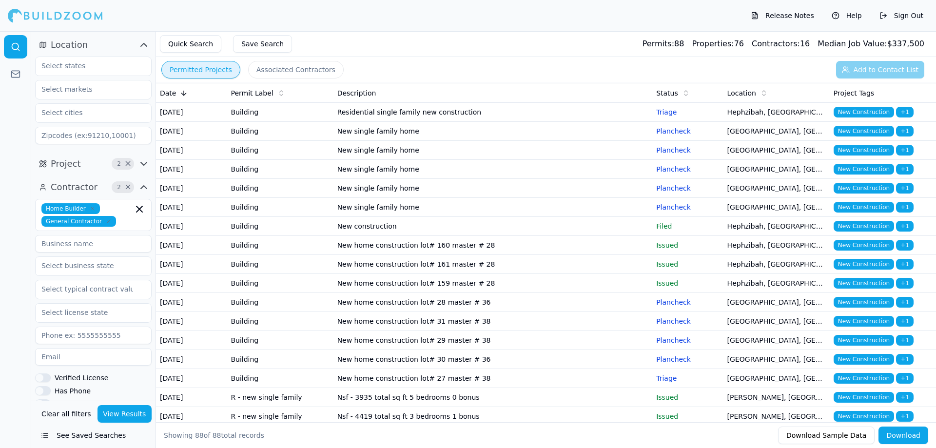
click at [141, 187] on icon "button" at bounding box center [144, 187] width 12 height 12
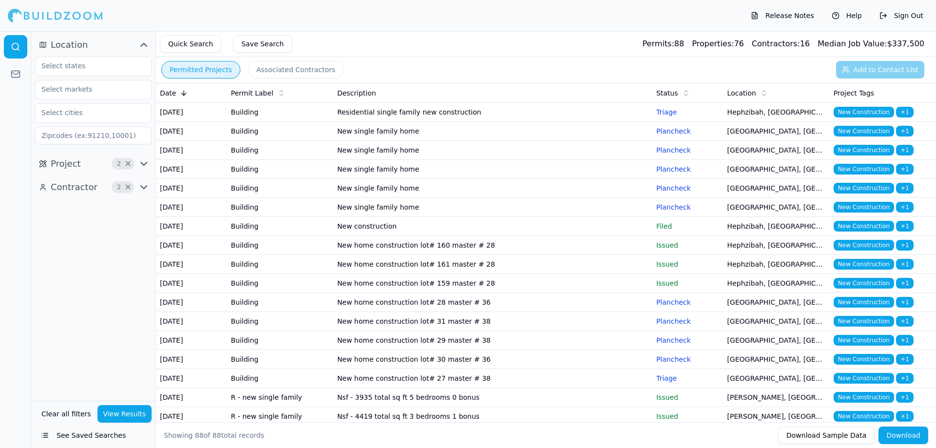
click at [148, 162] on icon "button" at bounding box center [144, 164] width 12 height 12
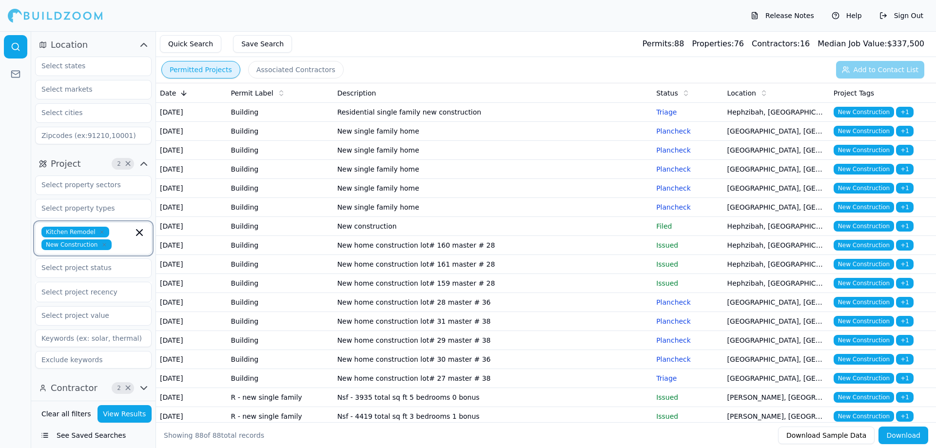
click at [139, 235] on icon "button" at bounding box center [140, 233] width 12 height 12
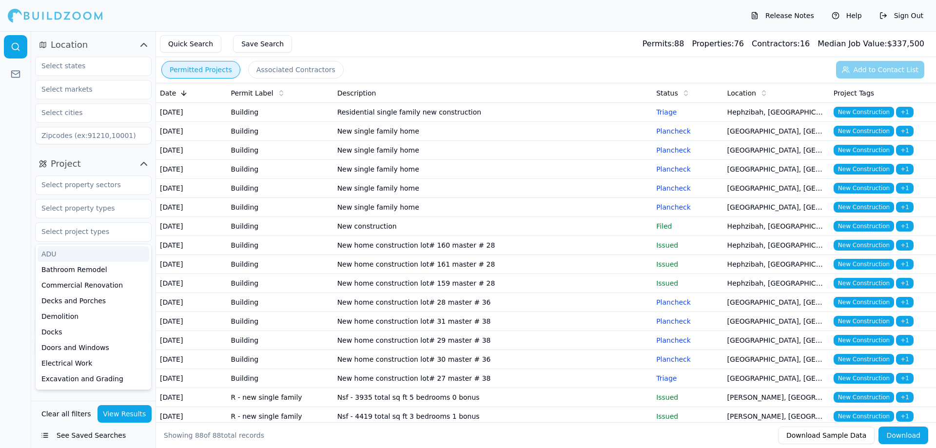
click at [55, 24] on div at bounding box center [55, 16] width 95 height 20
